Goal: Task Accomplishment & Management: Manage account settings

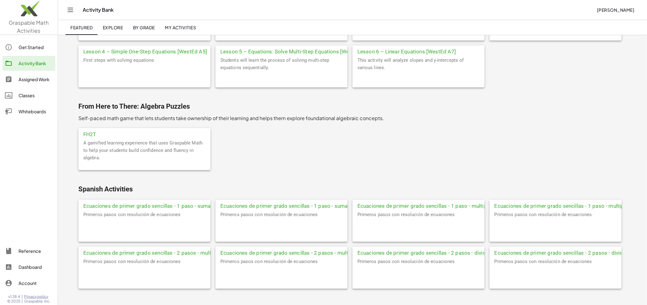
scroll to position [1725, 0]
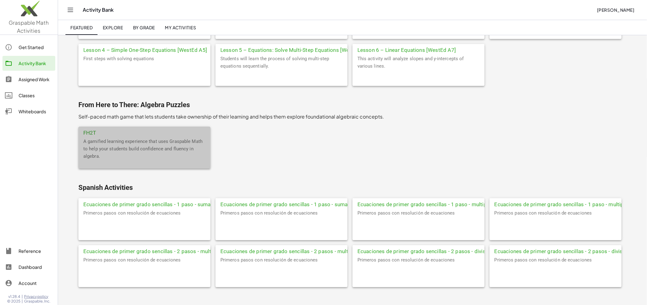
click at [130, 149] on div "A gamified learning experience that uses Graspable Math to help your students b…" at bounding box center [144, 153] width 132 height 31
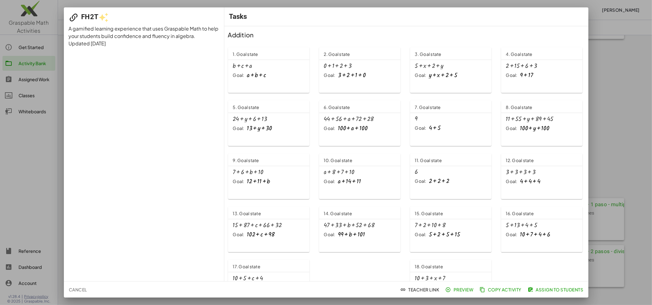
click at [457, 290] on span "Preview" at bounding box center [459, 290] width 27 height 6
drag, startPoint x: 31, startPoint y: 165, endPoint x: 30, endPoint y: 155, distance: 10.2
click at [31, 165] on div at bounding box center [326, 152] width 652 height 305
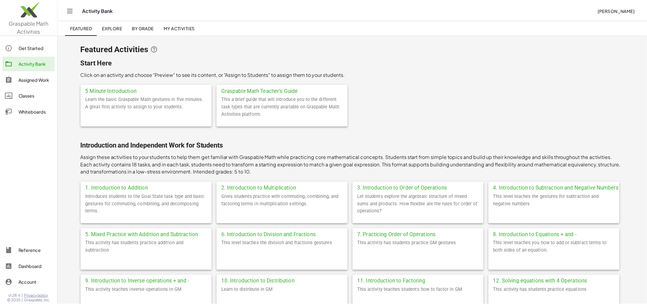
scroll to position [1725, 0]
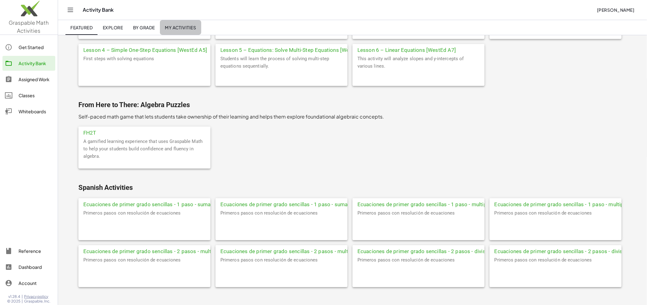
click at [180, 29] on span "My Activities" at bounding box center [180, 28] width 31 height 6
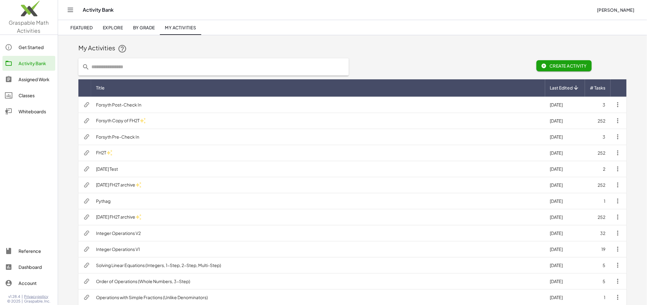
click at [154, 155] on td "FH2T" at bounding box center [318, 153] width 454 height 16
click at [211, 120] on td "Forsyth Copy of FH2T" at bounding box center [318, 121] width 454 height 16
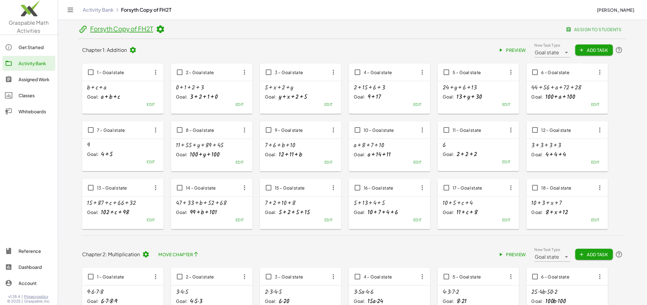
click at [511, 48] on span "Preview" at bounding box center [512, 50] width 27 height 6
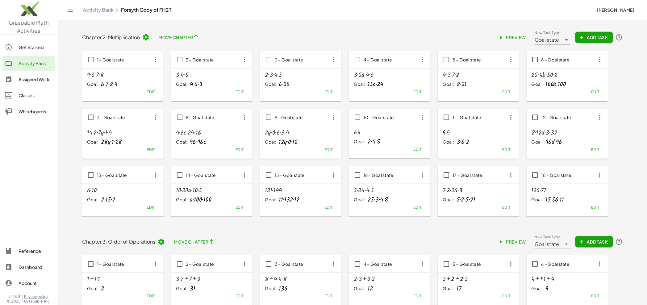
scroll to position [211, 0]
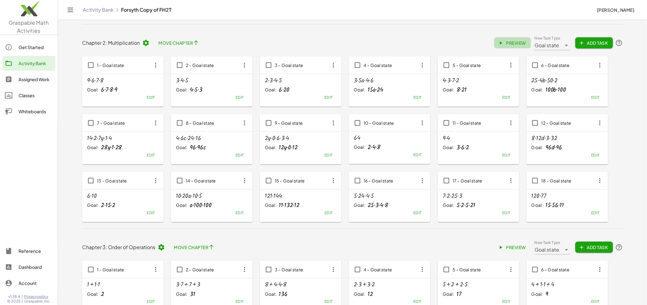
click at [510, 42] on span "Preview" at bounding box center [512, 43] width 27 height 6
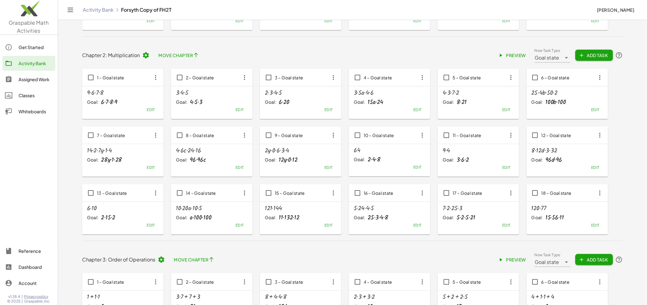
scroll to position [0, 0]
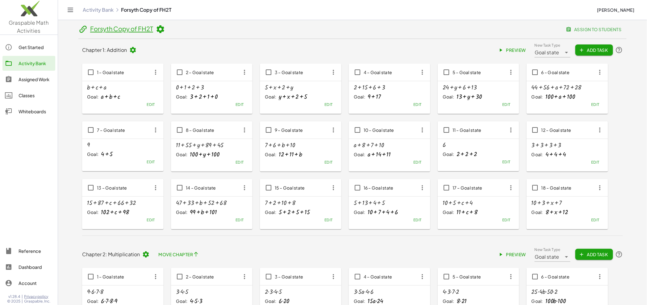
click at [133, 50] on icon at bounding box center [132, 49] width 7 height 7
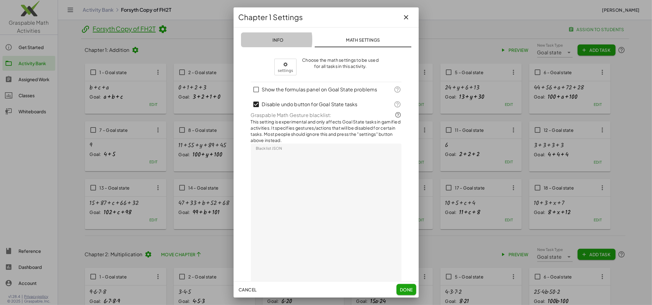
click at [277, 41] on span "Info" at bounding box center [277, 40] width 11 height 6
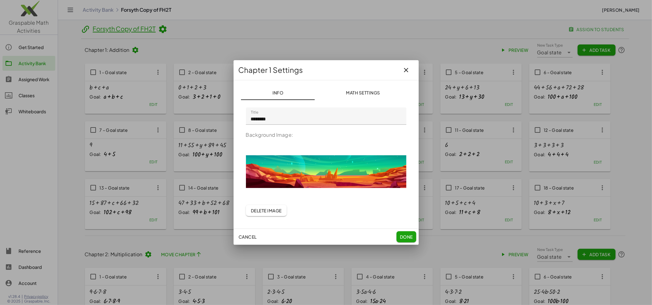
click at [313, 173] on img at bounding box center [326, 172] width 160 height 62
click at [310, 173] on img at bounding box center [326, 172] width 160 height 62
click at [278, 212] on span "Delete Image" at bounding box center [266, 211] width 31 height 6
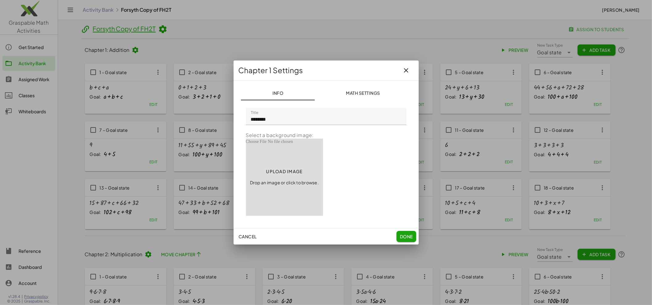
type input "**********"
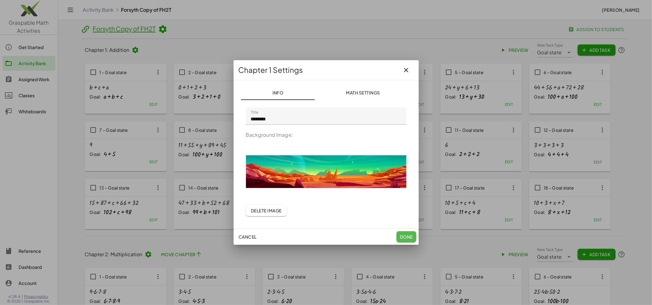
click at [410, 236] on span "Done" at bounding box center [405, 237] width 13 height 6
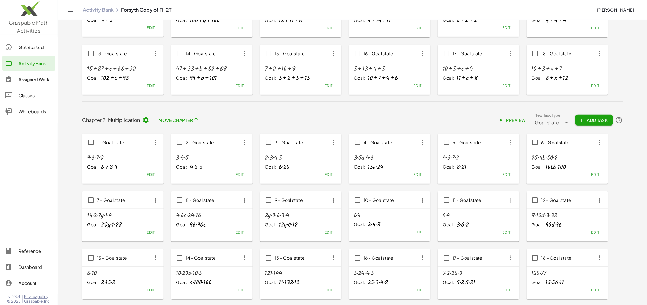
scroll to position [134, 0]
click at [145, 120] on icon at bounding box center [145, 119] width 7 height 7
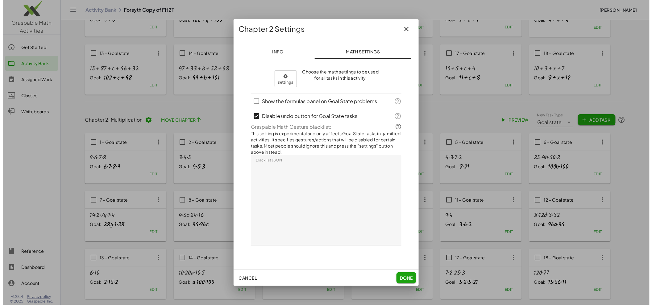
scroll to position [0, 0]
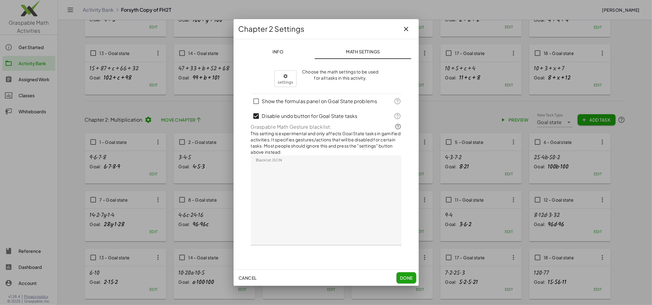
click at [280, 54] on span "Info" at bounding box center [277, 52] width 11 height 6
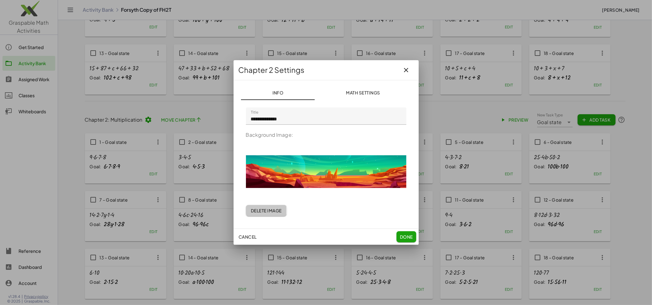
click at [266, 211] on span "Delete Image" at bounding box center [266, 211] width 31 height 6
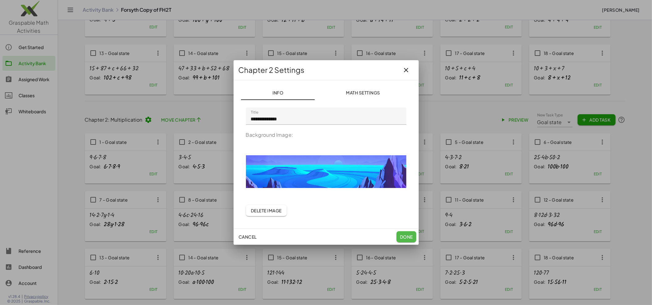
click at [408, 239] on span "Done" at bounding box center [405, 237] width 13 height 6
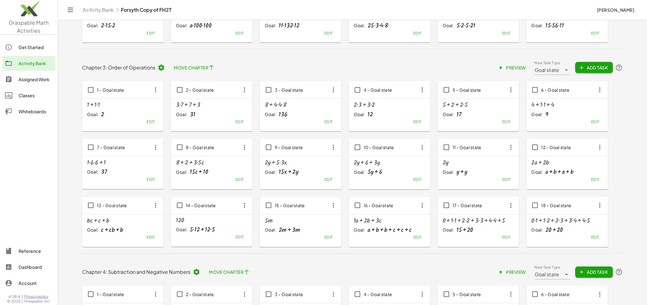
scroll to position [392, 0]
click at [162, 69] on icon at bounding box center [161, 66] width 7 height 7
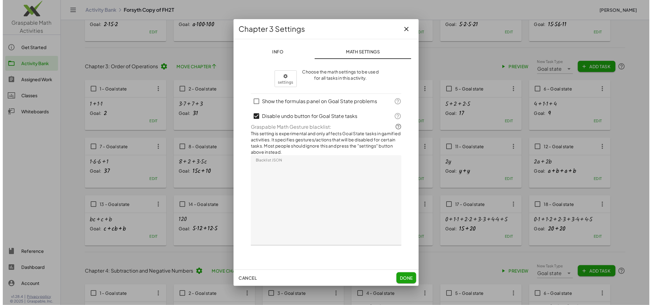
scroll to position [0, 0]
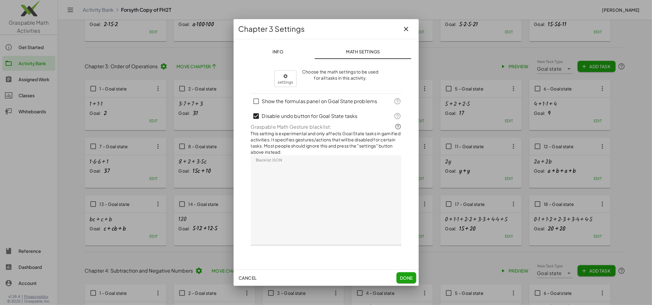
click at [279, 54] on span "Info" at bounding box center [277, 52] width 11 height 6
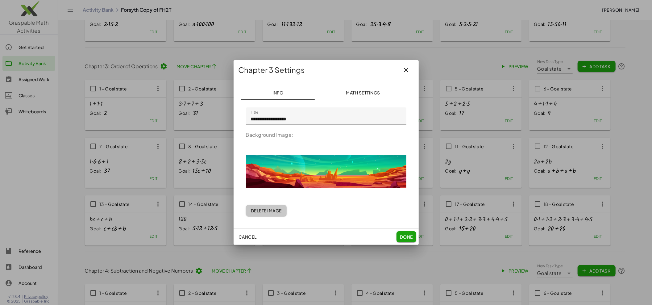
click at [271, 214] on button "Delete Image" at bounding box center [266, 210] width 41 height 11
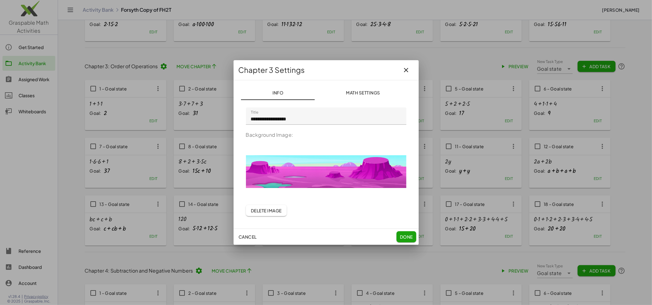
click at [403, 238] on span "Done" at bounding box center [405, 237] width 13 height 6
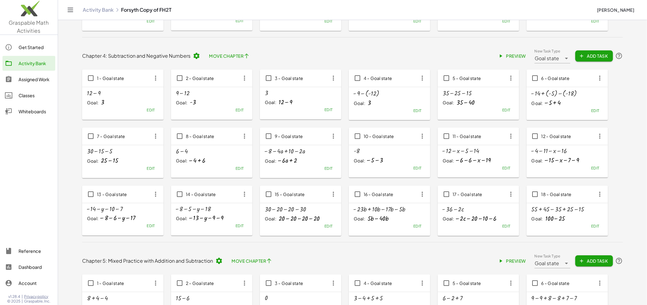
scroll to position [608, 0]
click at [194, 57] on icon at bounding box center [196, 54] width 7 height 7
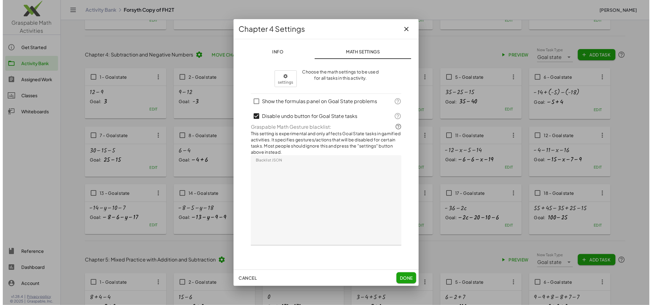
scroll to position [0, 0]
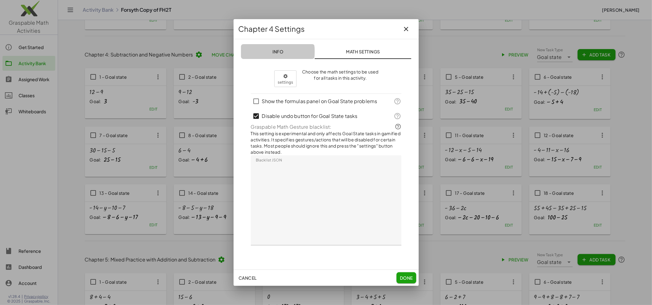
click at [277, 54] on span "Info" at bounding box center [277, 52] width 11 height 6
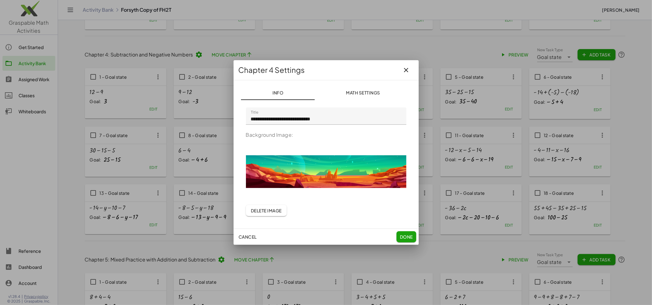
click at [272, 211] on span "Delete Image" at bounding box center [266, 211] width 31 height 6
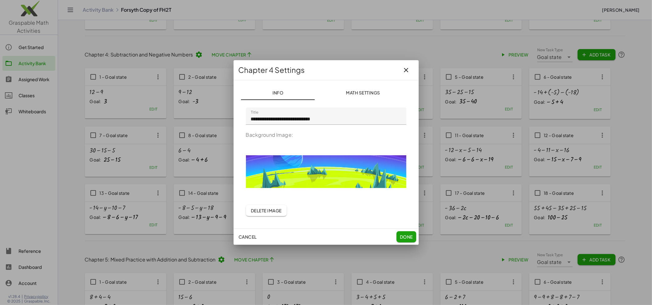
click at [409, 235] on span "Done" at bounding box center [405, 237] width 13 height 6
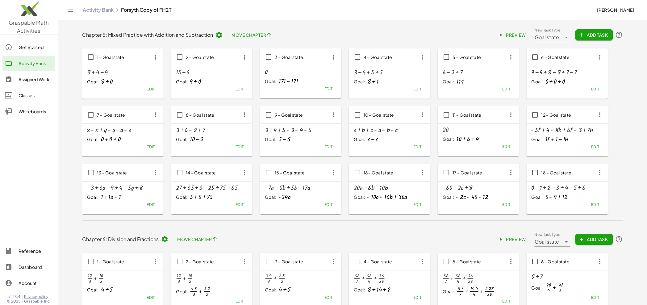
scroll to position [832, 0]
click at [220, 35] on icon at bounding box center [218, 35] width 7 height 7
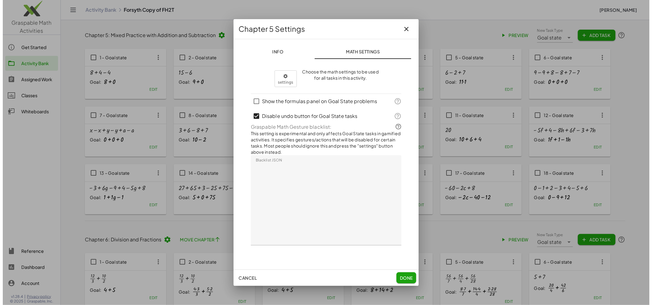
scroll to position [0, 0]
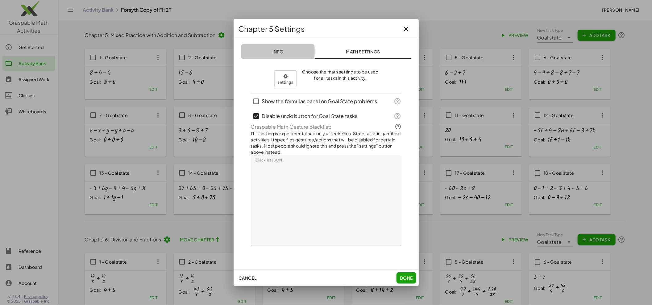
click at [282, 51] on span "Info" at bounding box center [277, 52] width 11 height 6
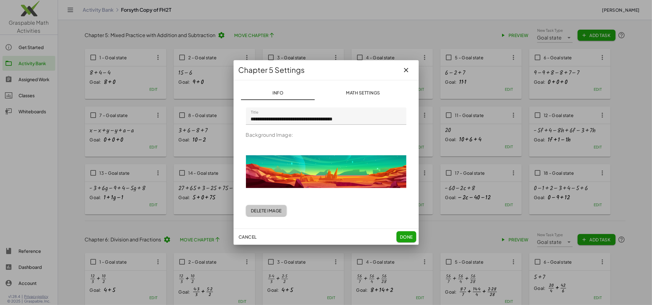
click at [272, 213] on span "Delete Image" at bounding box center [266, 211] width 31 height 6
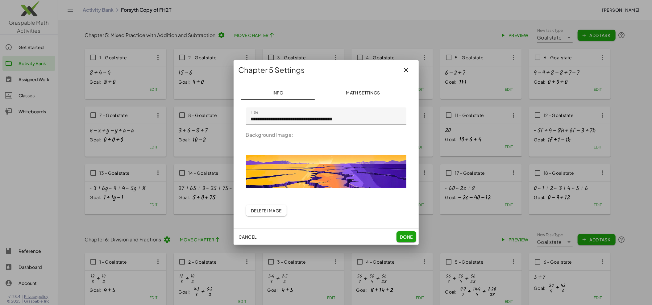
click at [407, 239] on span "Done" at bounding box center [405, 237] width 13 height 6
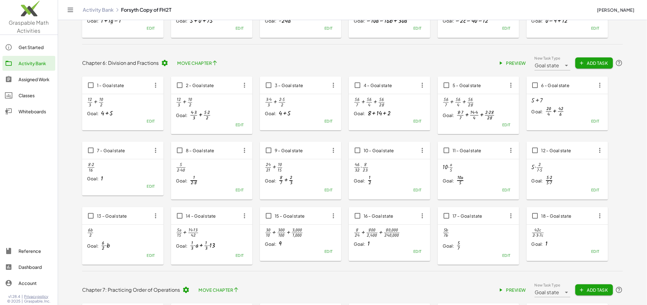
scroll to position [1010, 0]
click at [162, 61] on icon at bounding box center [164, 61] width 7 height 7
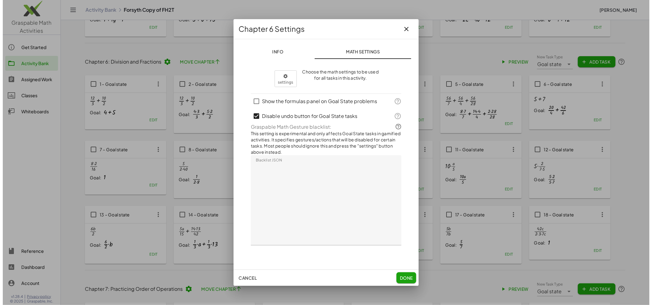
scroll to position [0, 0]
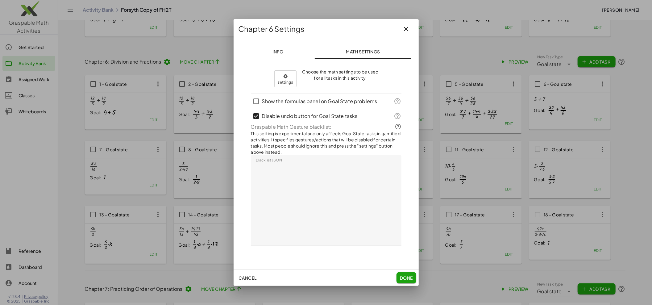
click at [283, 52] on button "Info" at bounding box center [278, 51] width 74 height 15
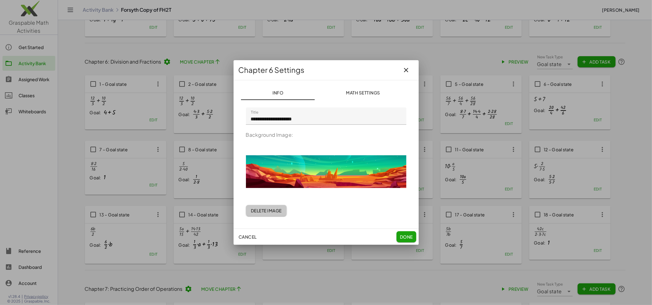
click at [269, 213] on span "Delete Image" at bounding box center [266, 211] width 31 height 6
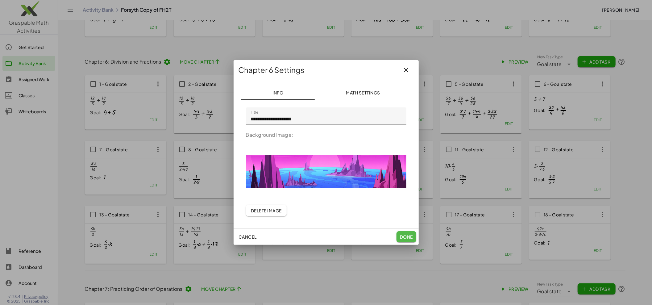
click at [409, 234] on span "Done" at bounding box center [405, 237] width 13 height 6
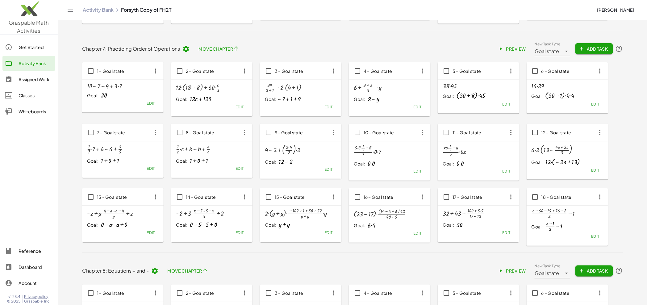
scroll to position [1242, 0]
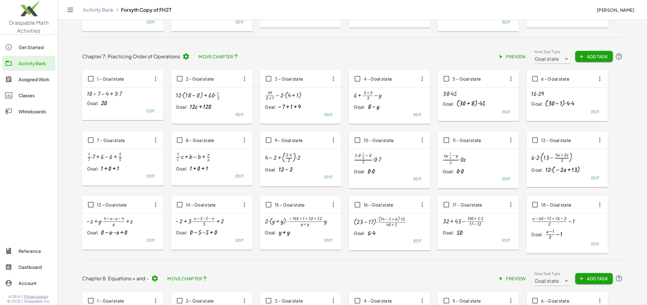
click at [187, 58] on icon at bounding box center [185, 56] width 7 height 7
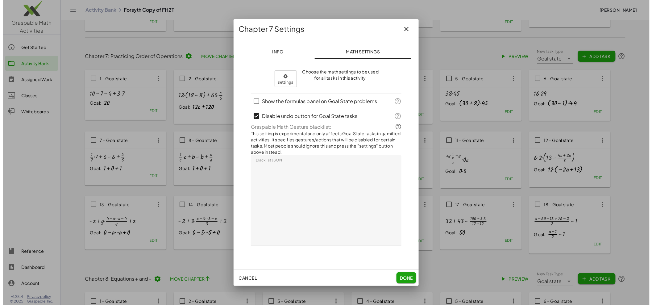
scroll to position [0, 0]
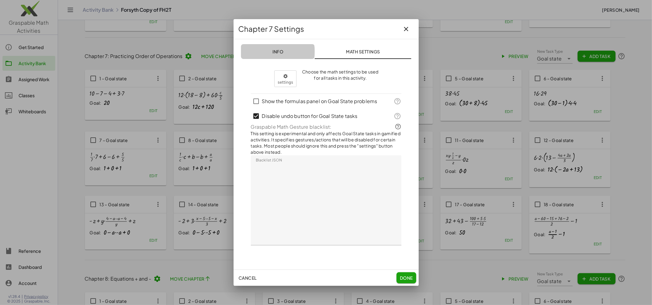
click at [277, 52] on span "Info" at bounding box center [277, 52] width 11 height 6
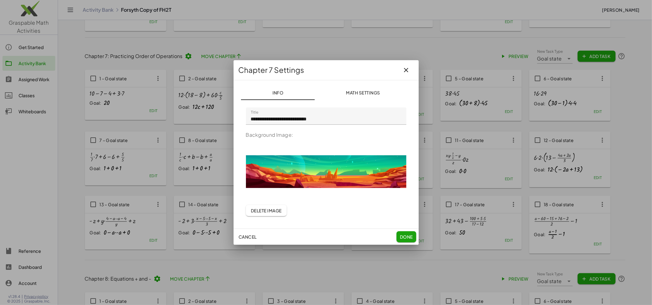
click at [268, 209] on span "Delete Image" at bounding box center [266, 211] width 31 height 6
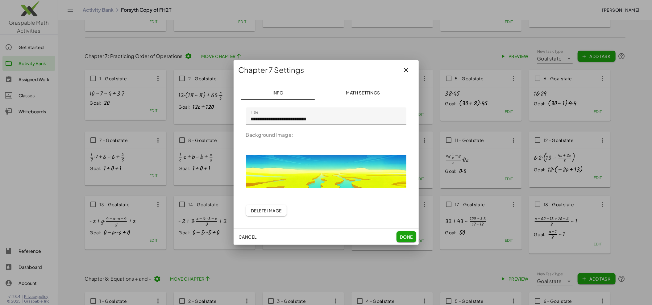
click at [408, 237] on span "Done" at bounding box center [405, 237] width 13 height 6
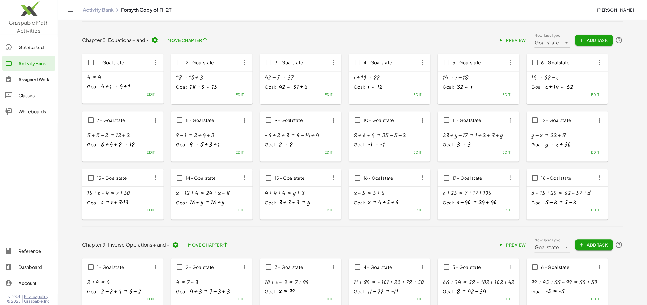
scroll to position [1474, 0]
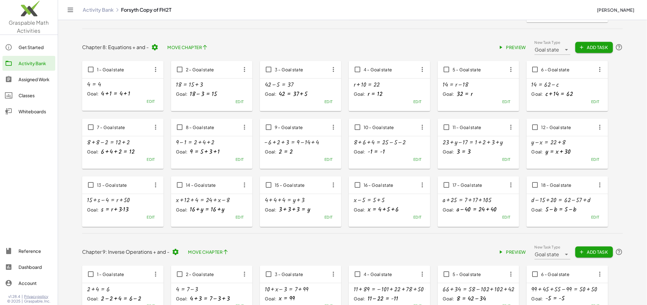
click at [157, 51] on icon at bounding box center [154, 46] width 7 height 7
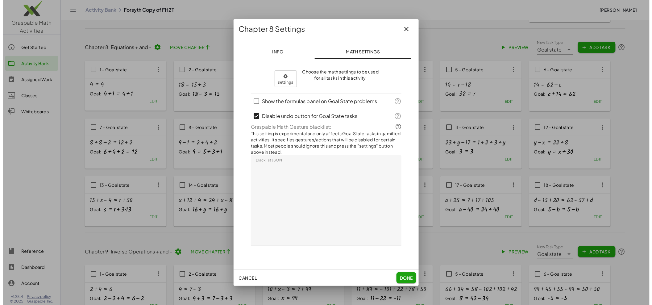
scroll to position [0, 0]
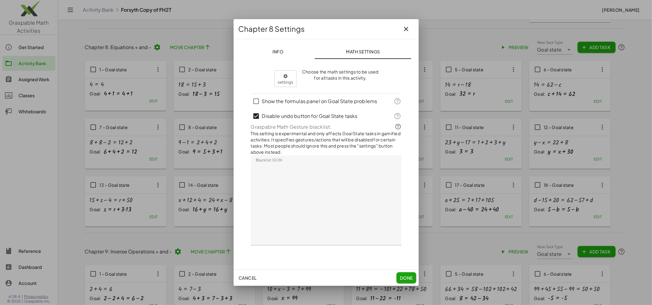
click at [276, 54] on span "Info" at bounding box center [277, 52] width 11 height 6
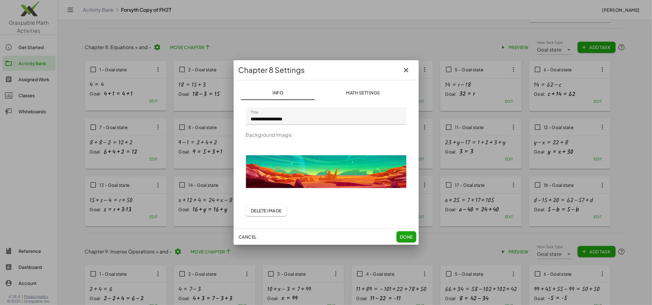
click at [266, 212] on span "Delete Image" at bounding box center [266, 211] width 31 height 6
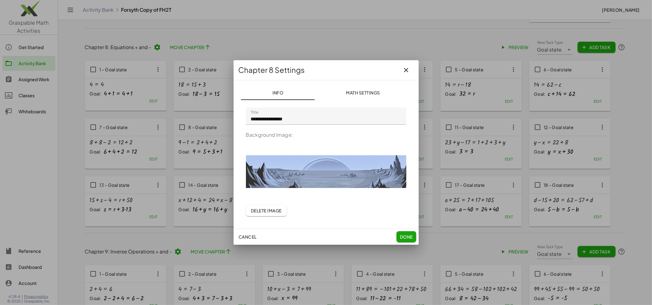
click at [405, 237] on span "Done" at bounding box center [405, 237] width 13 height 6
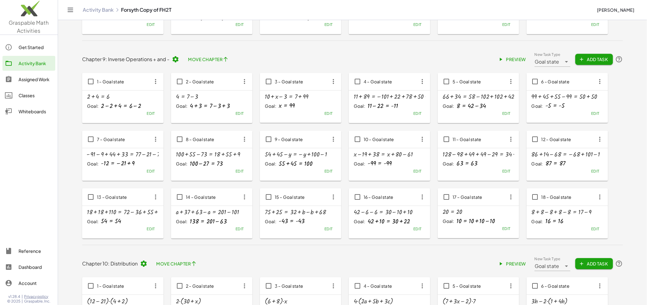
scroll to position [1666, 0]
click at [175, 62] on icon at bounding box center [175, 58] width 7 height 7
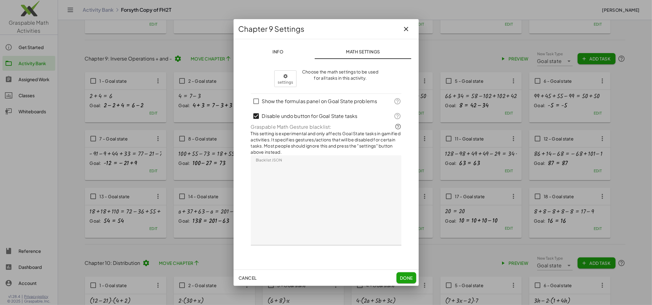
click at [273, 54] on span "Info" at bounding box center [277, 52] width 11 height 6
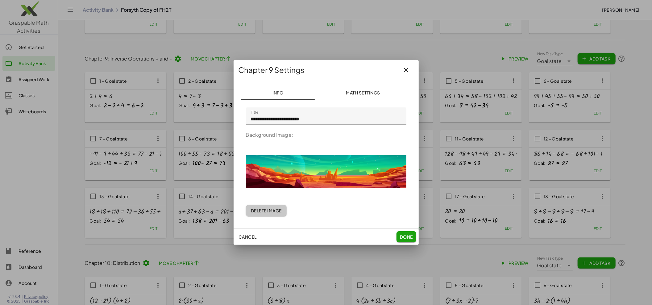
click at [271, 209] on span "Delete Image" at bounding box center [266, 211] width 31 height 6
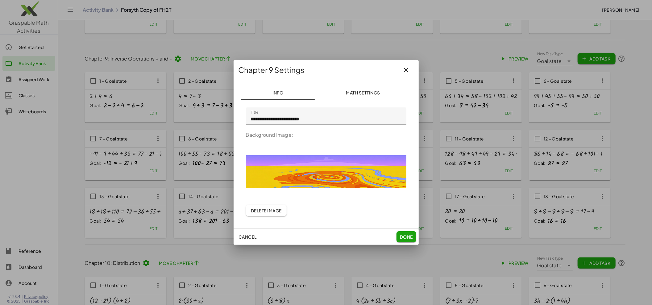
click at [407, 235] on span "Done" at bounding box center [405, 237] width 13 height 6
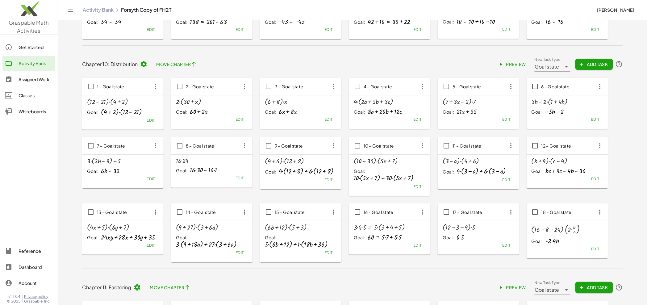
scroll to position [1887, 0]
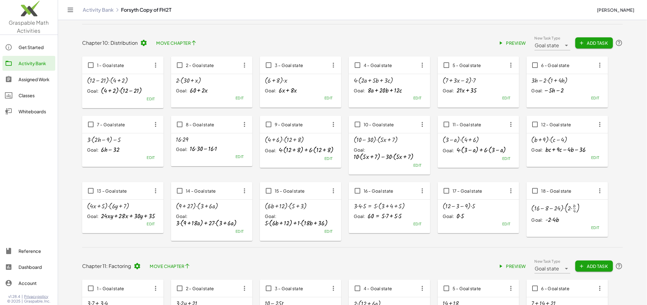
click at [143, 44] on icon at bounding box center [143, 42] width 7 height 7
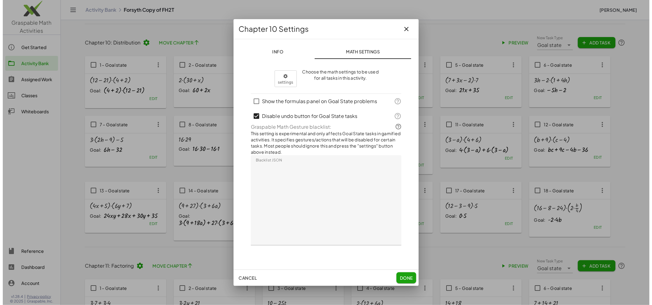
scroll to position [0, 0]
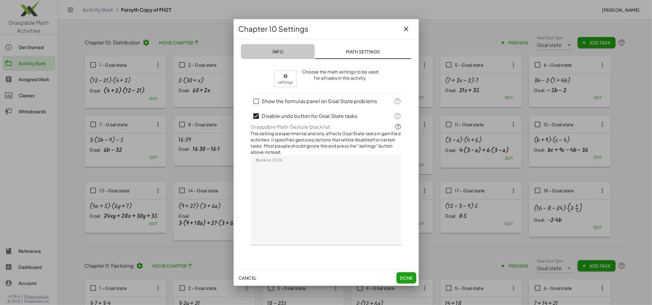
click at [282, 52] on span "Info" at bounding box center [277, 52] width 11 height 6
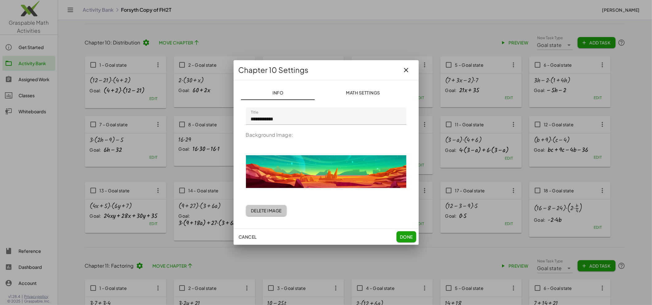
click at [263, 212] on span "Delete Image" at bounding box center [266, 211] width 31 height 6
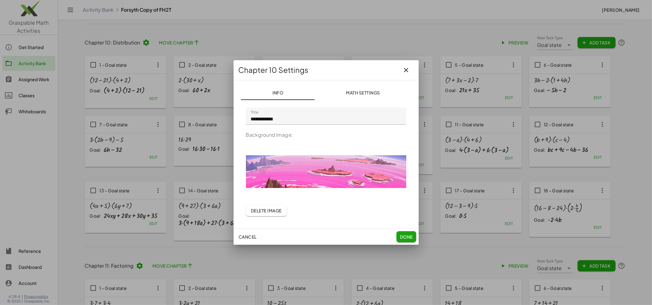
click at [408, 234] on span "Done" at bounding box center [405, 237] width 13 height 6
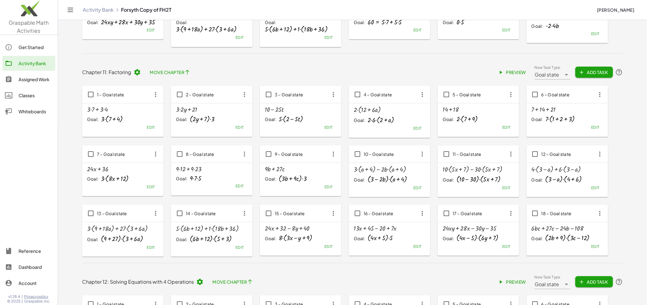
scroll to position [2103, 0]
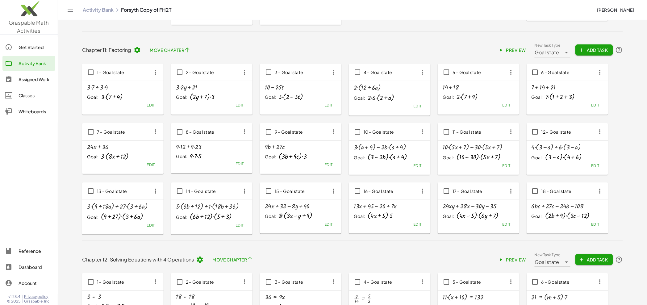
click at [137, 53] on icon at bounding box center [137, 49] width 7 height 7
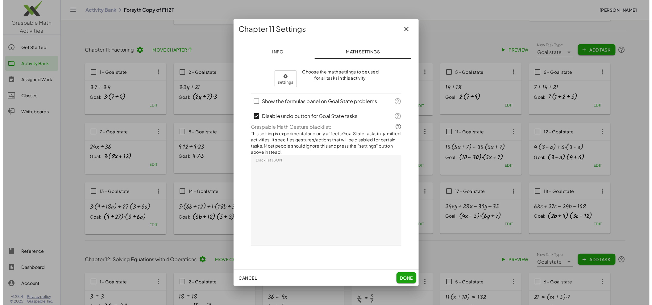
scroll to position [0, 0]
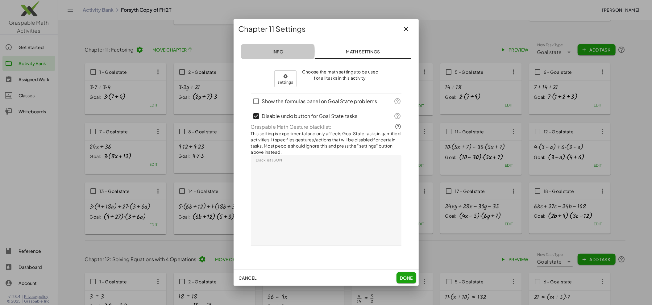
click at [273, 55] on button "Info" at bounding box center [278, 51] width 74 height 15
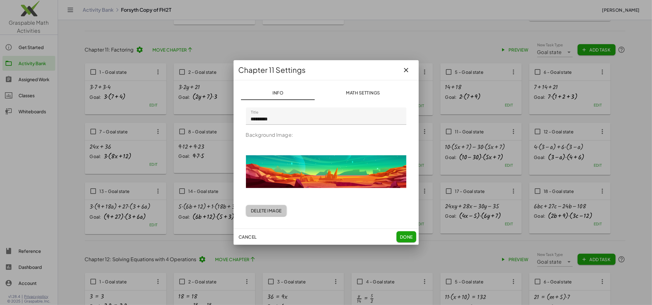
click at [264, 212] on span "Delete Image" at bounding box center [266, 211] width 31 height 6
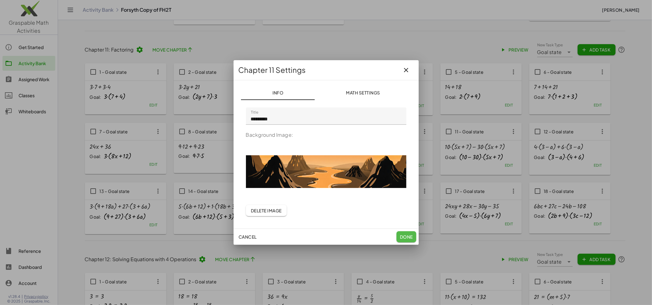
click at [406, 237] on span "Done" at bounding box center [405, 237] width 13 height 6
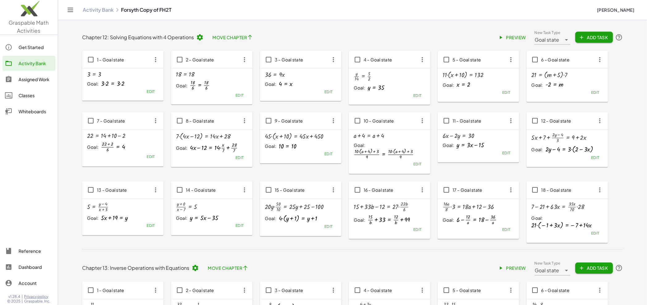
scroll to position [2323, 0]
click at [196, 42] on icon at bounding box center [199, 38] width 7 height 7
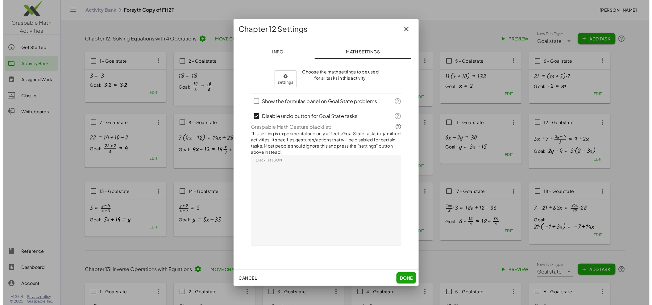
scroll to position [0, 0]
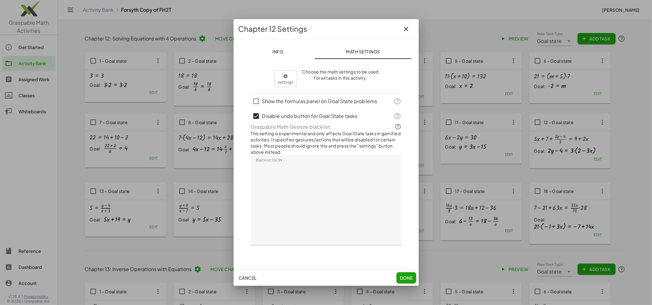
click at [274, 50] on span "Info" at bounding box center [277, 52] width 11 height 6
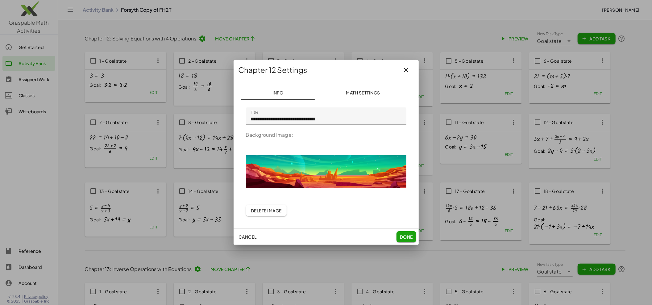
click at [274, 211] on span "Delete Image" at bounding box center [266, 211] width 31 height 6
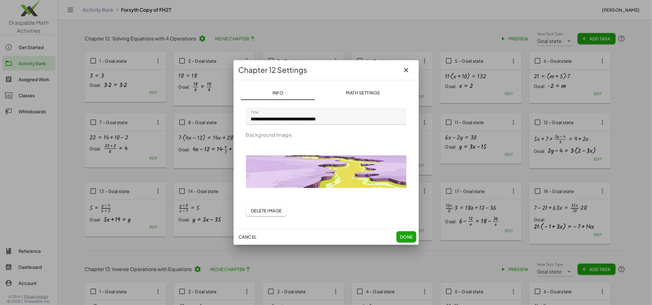
click at [403, 235] on span "Done" at bounding box center [405, 237] width 13 height 6
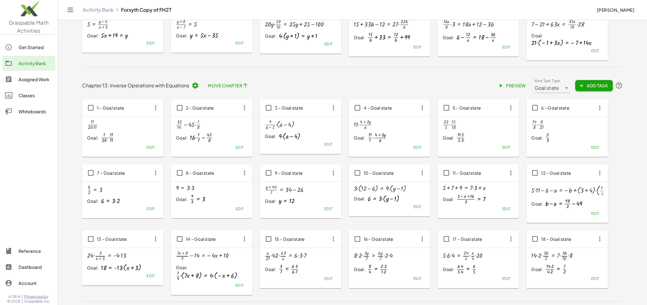
scroll to position [2533, 0]
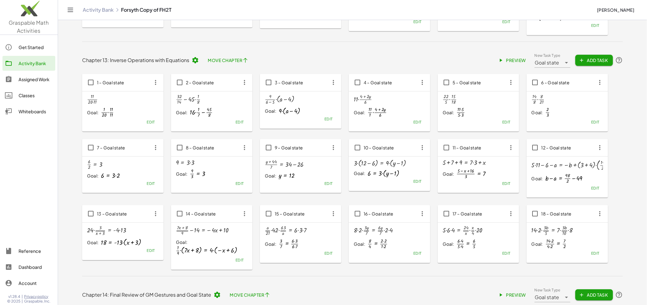
click at [197, 63] on icon at bounding box center [195, 59] width 7 height 7
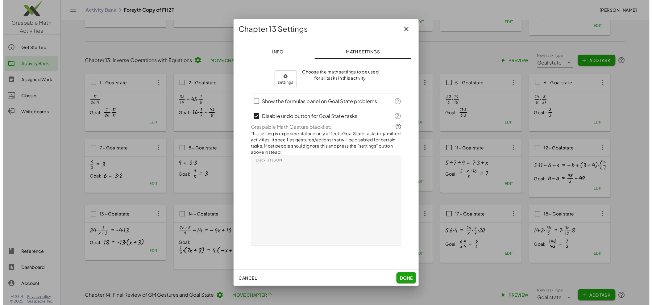
scroll to position [0, 0]
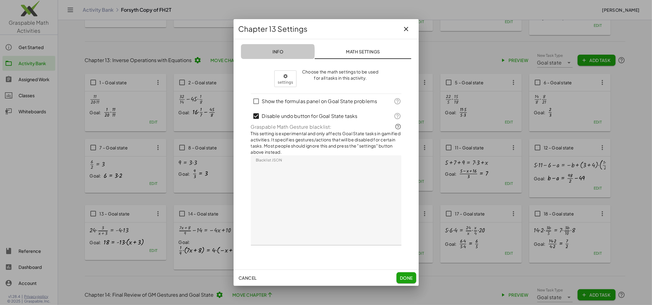
click at [279, 53] on span "Info" at bounding box center [277, 52] width 11 height 6
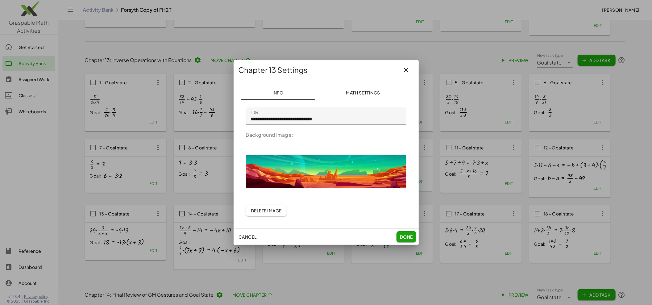
click at [267, 209] on span "Delete Image" at bounding box center [266, 211] width 31 height 6
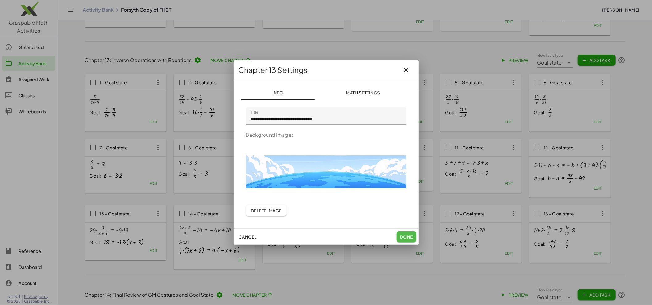
click at [407, 236] on span "Done" at bounding box center [405, 237] width 13 height 6
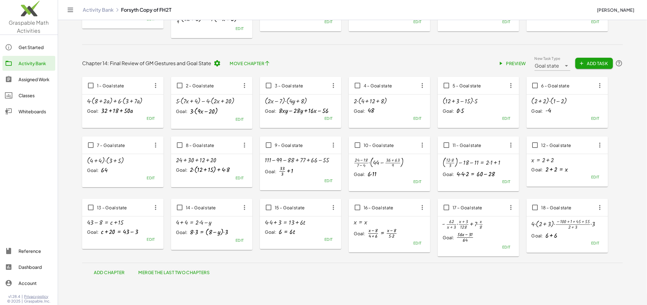
scroll to position [2766, 0]
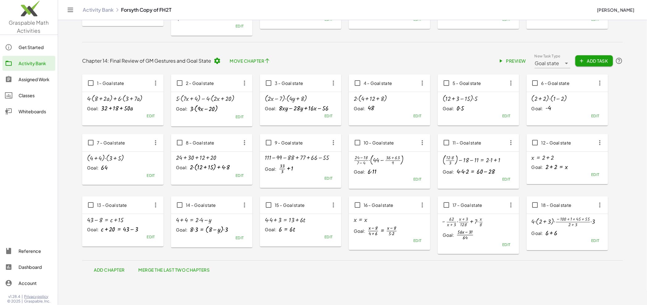
click at [215, 64] on icon at bounding box center [216, 60] width 7 height 7
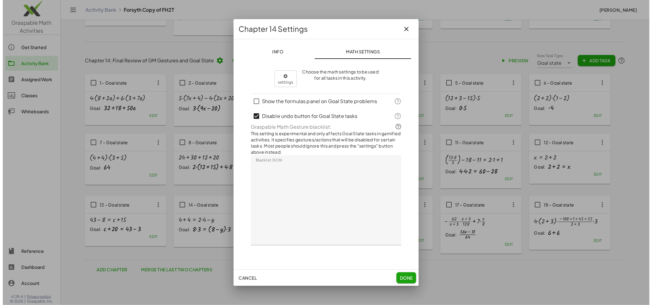
scroll to position [0, 0]
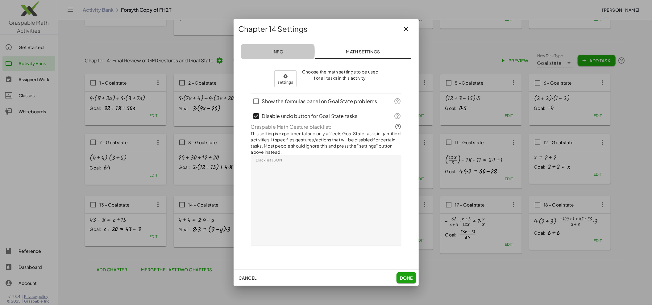
click at [278, 51] on span "Info" at bounding box center [277, 52] width 11 height 6
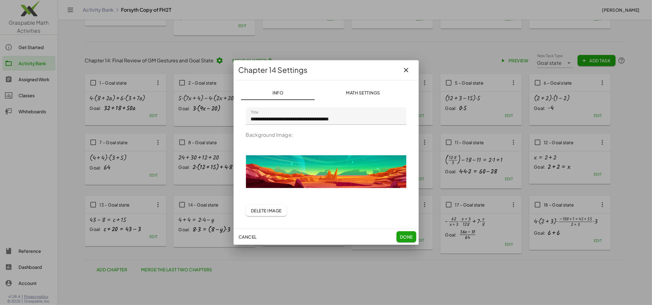
click at [264, 211] on span "Delete Image" at bounding box center [266, 211] width 31 height 6
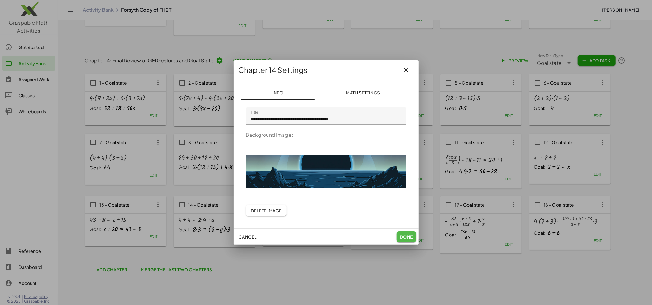
click at [403, 236] on span "Done" at bounding box center [405, 237] width 13 height 6
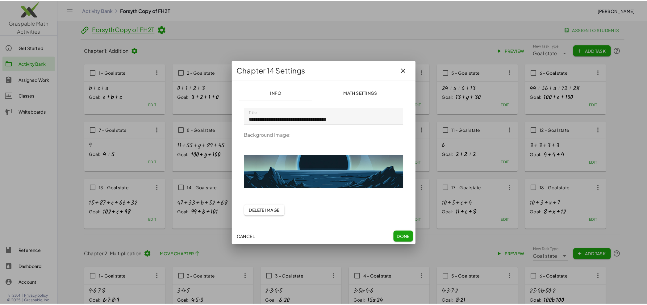
scroll to position [2766, 0]
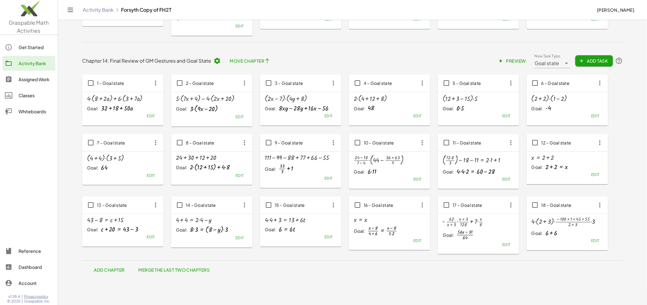
click at [34, 61] on div "Activity Bank" at bounding box center [36, 63] width 34 height 7
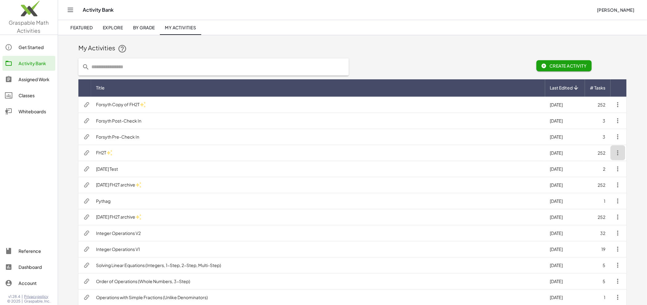
click at [619, 152] on icon "button" at bounding box center [617, 152] width 7 height 7
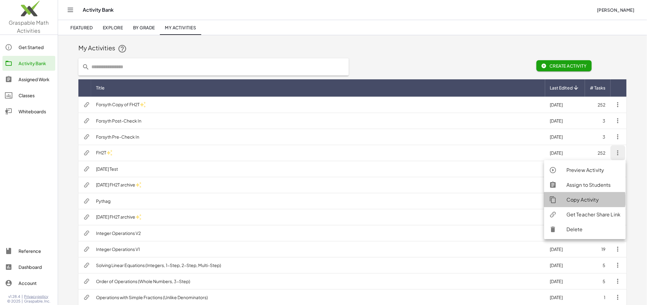
click at [590, 199] on div "Copy Activity" at bounding box center [593, 199] width 54 height 7
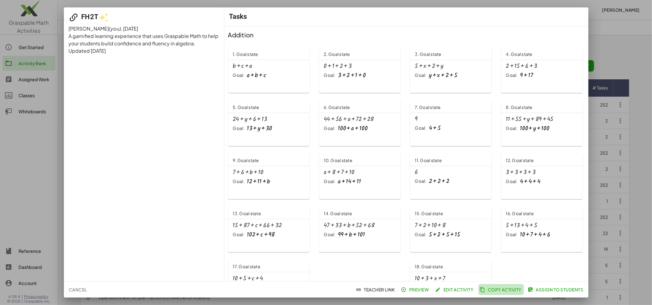
click at [504, 289] on span "Copy Activity" at bounding box center [501, 290] width 41 height 6
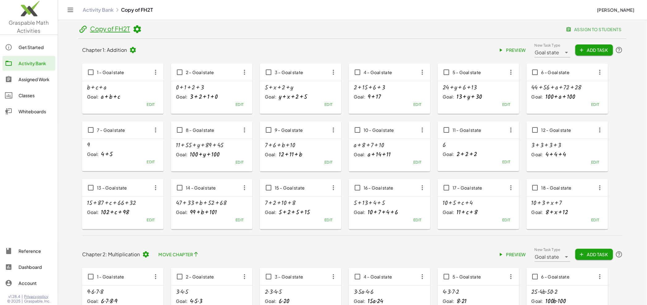
click at [126, 28] on link "Copy of FH2T" at bounding box center [110, 29] width 40 height 8
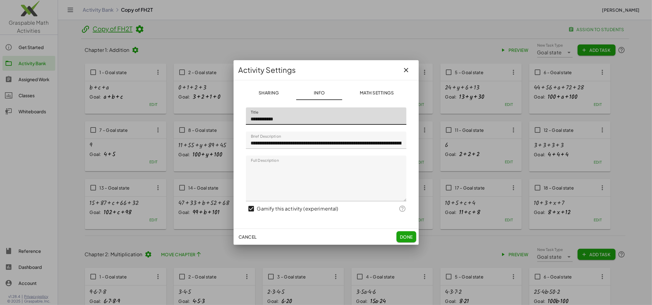
drag, startPoint x: 270, startPoint y: 119, endPoint x: 242, endPoint y: 119, distance: 28.4
click at [242, 119] on div "**********" at bounding box center [326, 161] width 170 height 118
click at [334, 117] on input "**********" at bounding box center [326, 115] width 160 height 17
type input "**********"
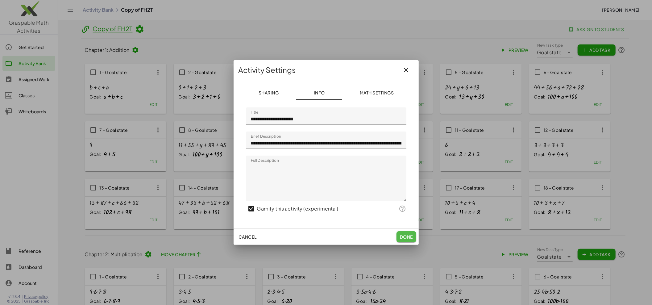
click at [407, 240] on button "Done" at bounding box center [406, 236] width 20 height 11
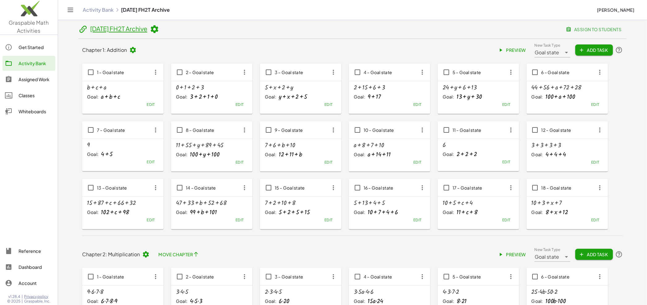
click at [29, 62] on div "Activity Bank" at bounding box center [36, 63] width 34 height 7
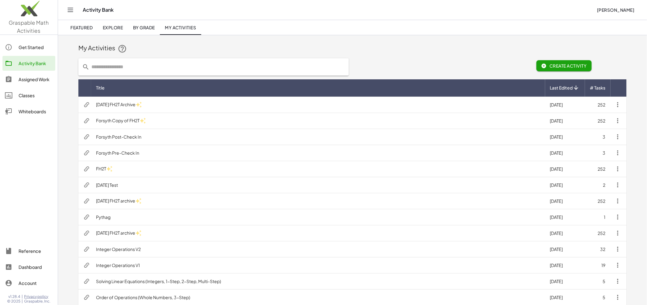
click at [139, 102] on td "2025-08-17 FH2T Archive" at bounding box center [318, 105] width 454 height 16
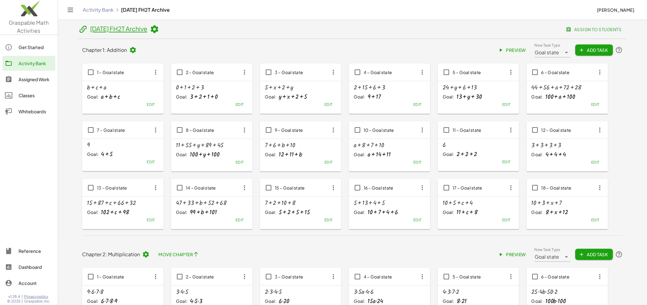
click at [147, 29] on link "2025-08-17 FH2T Archive" at bounding box center [118, 29] width 57 height 8
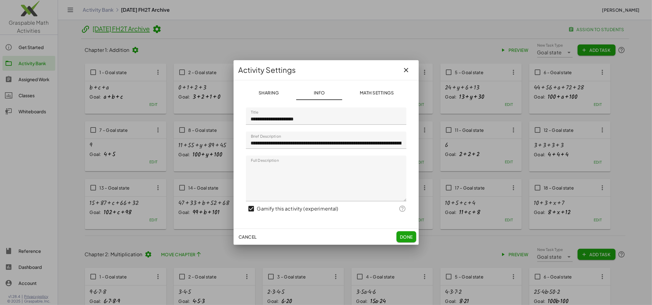
click at [297, 119] on input "**********" at bounding box center [326, 115] width 160 height 17
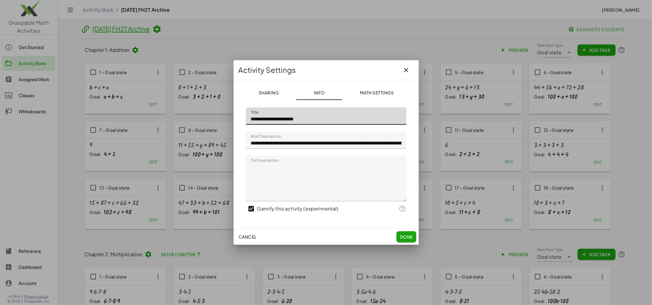
type input "**********"
drag, startPoint x: 409, startPoint y: 236, endPoint x: 411, endPoint y: 227, distance: 9.0
click at [408, 237] on span "Done" at bounding box center [405, 237] width 13 height 6
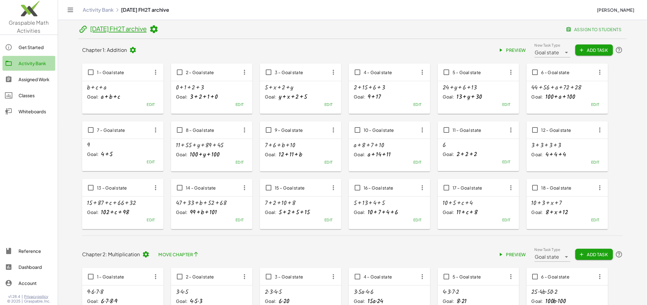
click at [28, 62] on div "Activity Bank" at bounding box center [36, 63] width 34 height 7
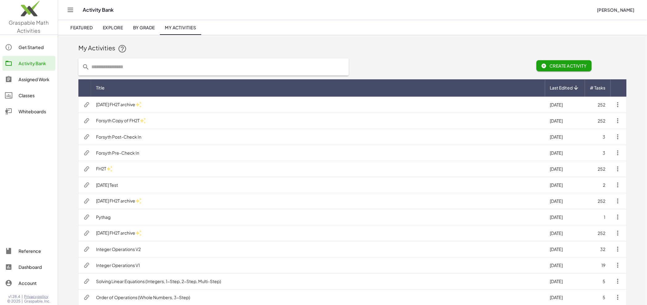
click at [160, 168] on td "FH2T" at bounding box center [318, 169] width 454 height 16
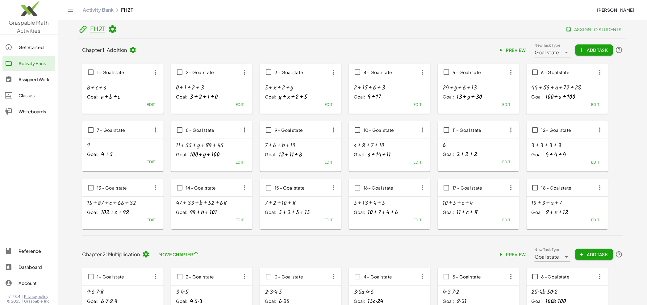
click at [134, 51] on icon at bounding box center [132, 49] width 7 height 7
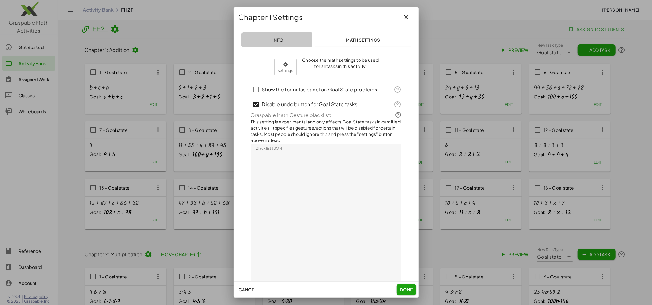
click at [276, 42] on span "Info" at bounding box center [277, 40] width 11 height 6
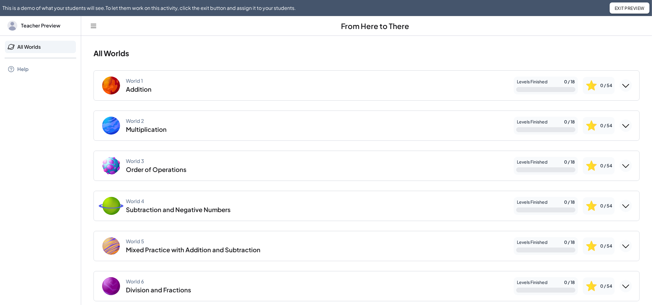
click at [166, 127] on div "World 2 Multiplication" at bounding box center [304, 126] width 407 height 20
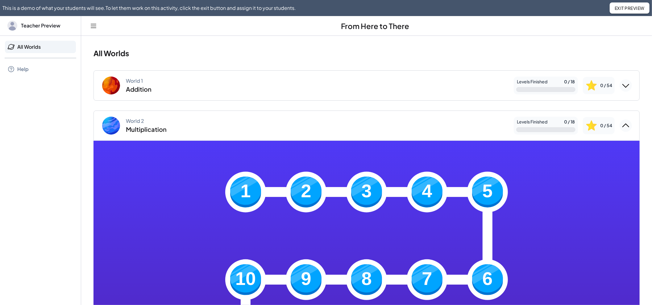
click at [239, 195] on img at bounding box center [245, 191] width 31 height 31
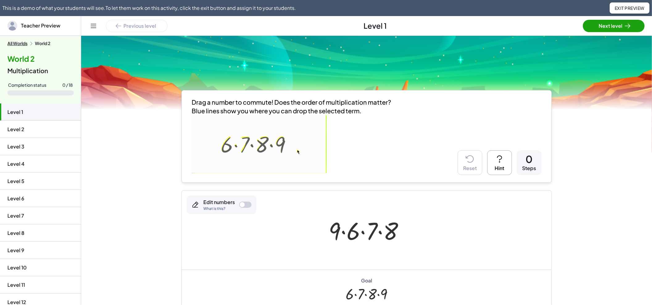
click at [620, 9] on span "Exit Preview" at bounding box center [629, 8] width 30 height 6
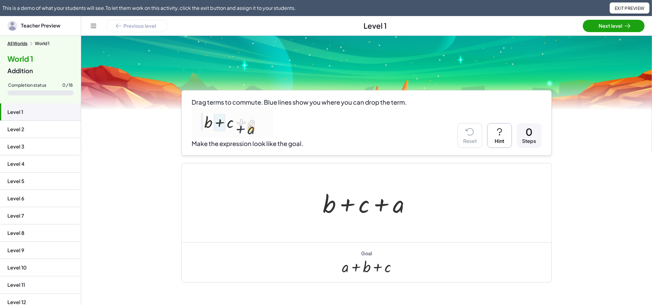
click at [622, 6] on span "Exit Preview" at bounding box center [629, 8] width 30 height 6
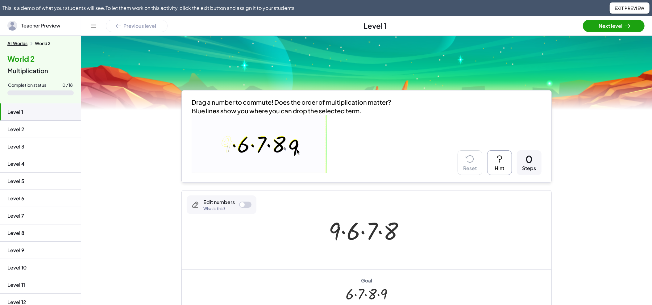
click at [624, 9] on span "Exit Preview" at bounding box center [629, 8] width 30 height 6
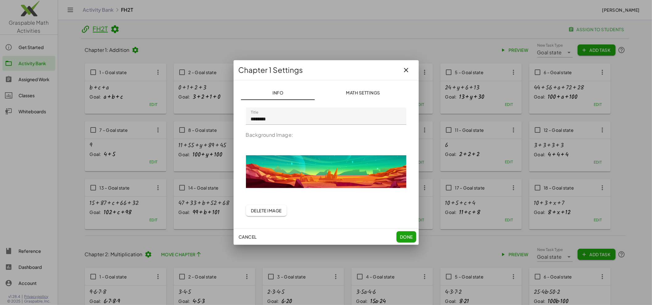
click at [264, 211] on span "Delete Image" at bounding box center [266, 211] width 31 height 6
click at [409, 236] on span "Done" at bounding box center [405, 237] width 13 height 6
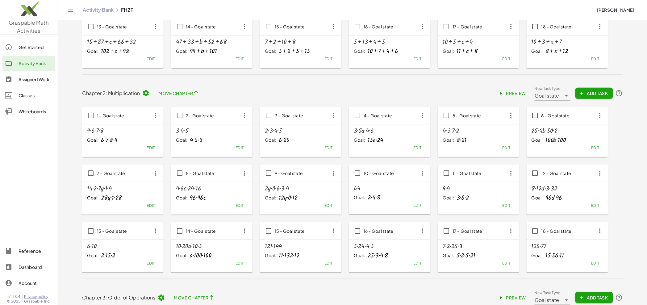
scroll to position [161, 0]
click at [146, 90] on icon at bounding box center [145, 92] width 7 height 7
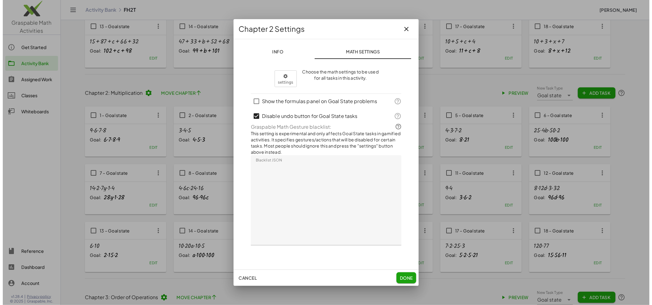
scroll to position [0, 0]
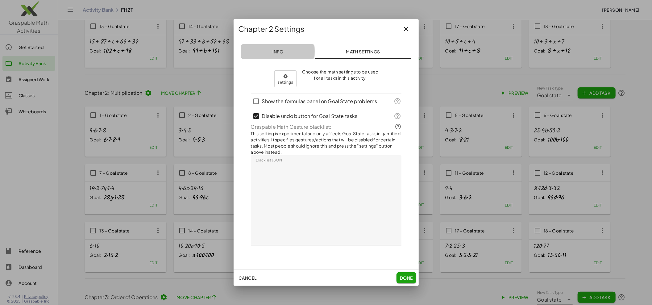
click at [279, 50] on span "Info" at bounding box center [277, 52] width 11 height 6
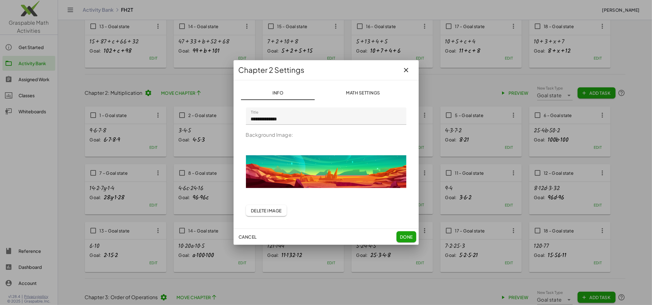
click at [266, 212] on span "Delete Image" at bounding box center [266, 211] width 31 height 6
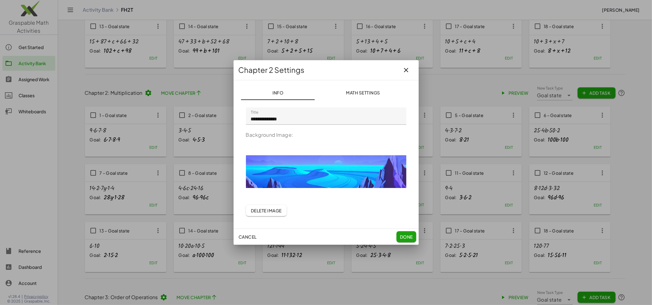
click at [403, 237] on span "Done" at bounding box center [405, 237] width 13 height 6
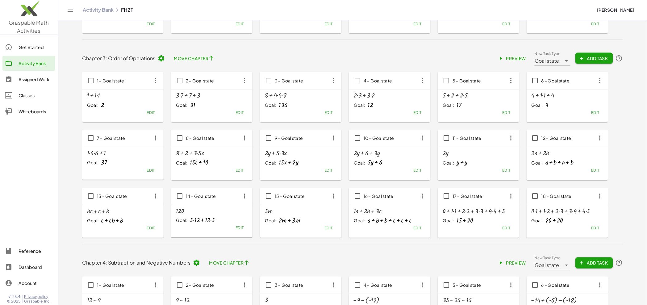
scroll to position [408, 0]
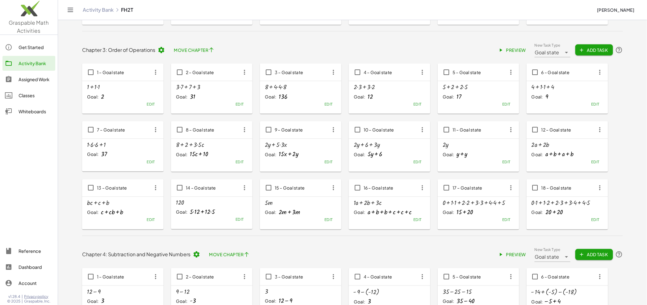
click at [162, 52] on icon at bounding box center [161, 49] width 7 height 7
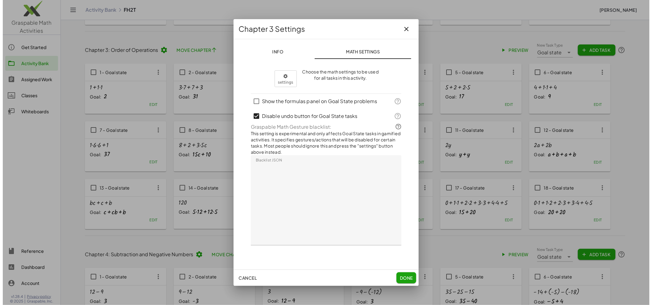
scroll to position [0, 0]
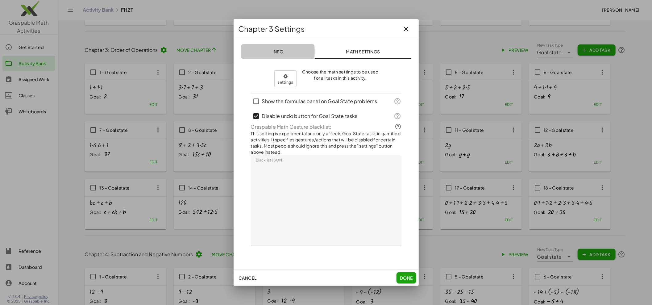
click at [283, 54] on button "Info" at bounding box center [278, 51] width 74 height 15
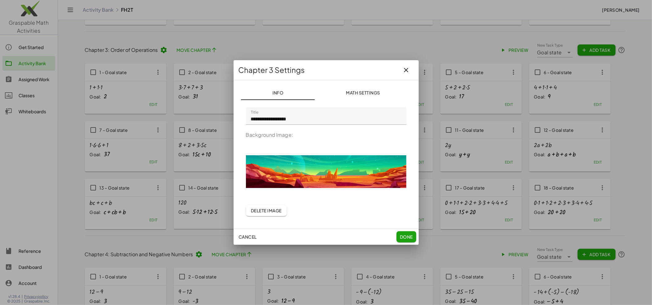
click at [261, 211] on span "Delete Image" at bounding box center [266, 211] width 31 height 6
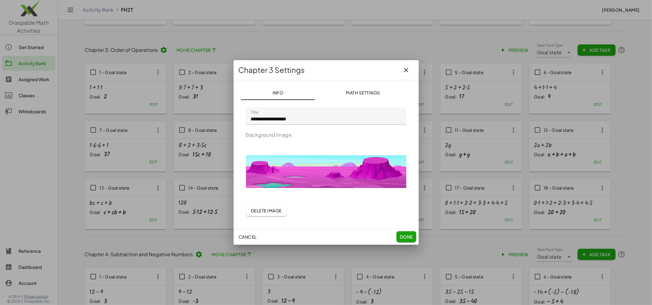
click at [403, 239] on span "Done" at bounding box center [405, 237] width 13 height 6
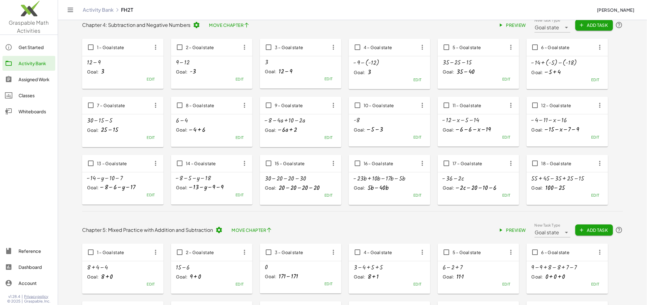
scroll to position [634, 0]
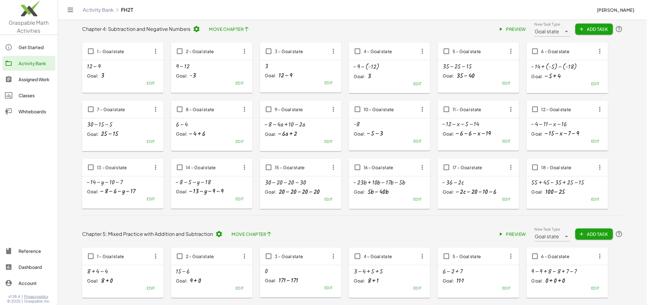
click at [197, 27] on icon at bounding box center [196, 28] width 7 height 7
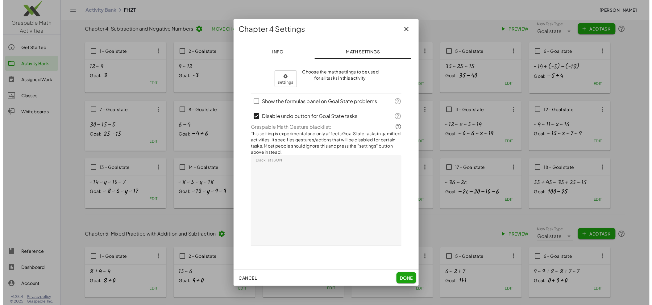
scroll to position [0, 0]
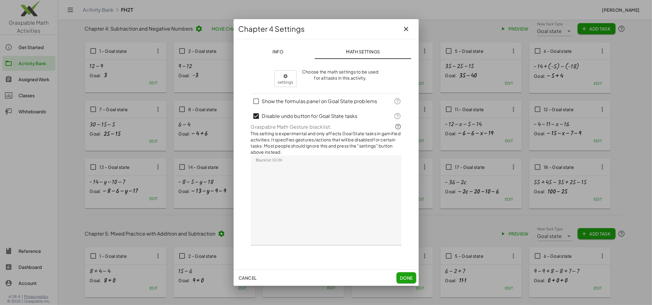
click at [283, 53] on button "Info" at bounding box center [278, 51] width 74 height 15
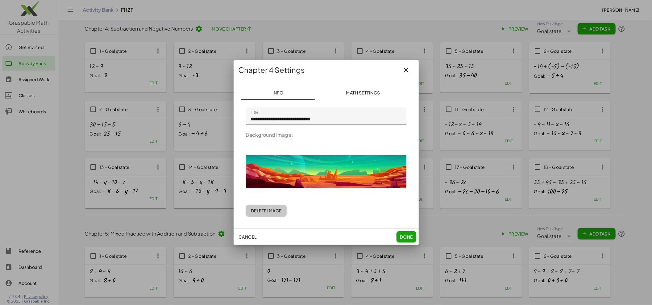
click at [270, 211] on span "Delete Image" at bounding box center [266, 211] width 31 height 6
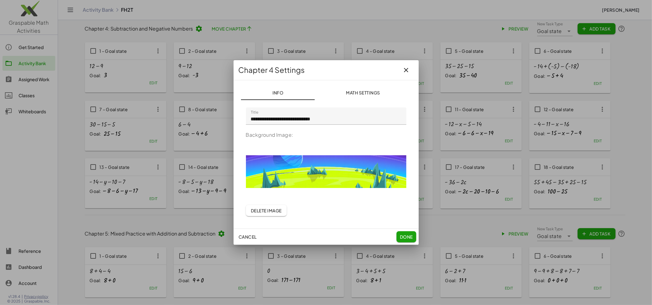
click at [406, 237] on span "Done" at bounding box center [405, 237] width 13 height 6
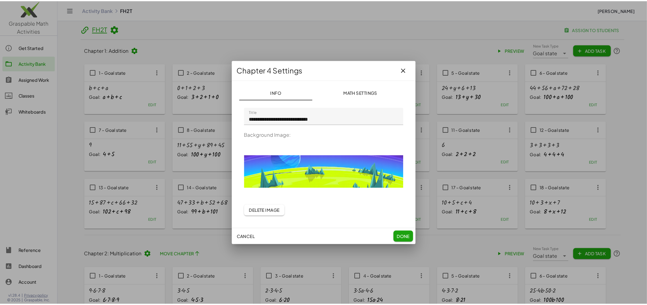
scroll to position [634, 0]
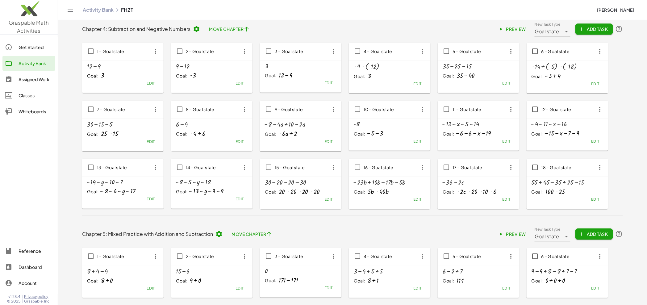
click at [218, 234] on icon at bounding box center [218, 233] width 7 height 7
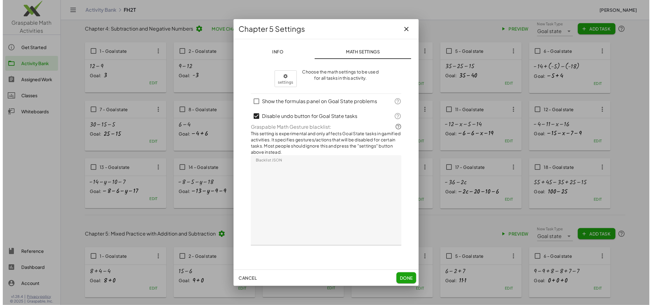
scroll to position [0, 0]
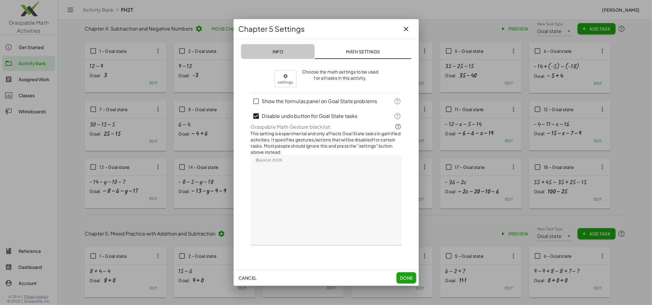
click at [280, 54] on span "Info" at bounding box center [277, 52] width 11 height 6
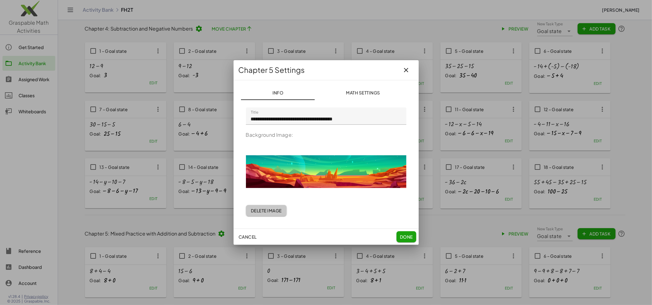
click at [269, 211] on span "Delete Image" at bounding box center [266, 211] width 31 height 6
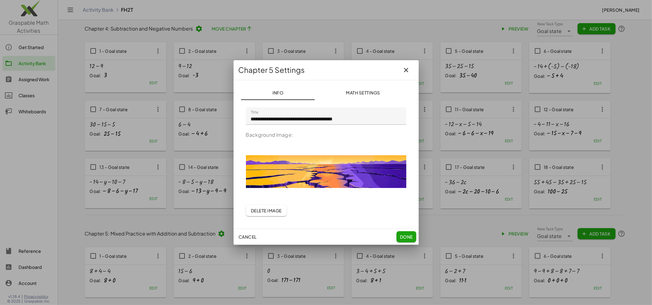
click at [407, 239] on span "Done" at bounding box center [405, 237] width 13 height 6
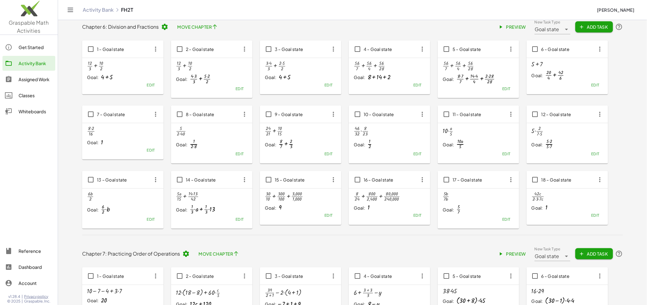
scroll to position [1038, 0]
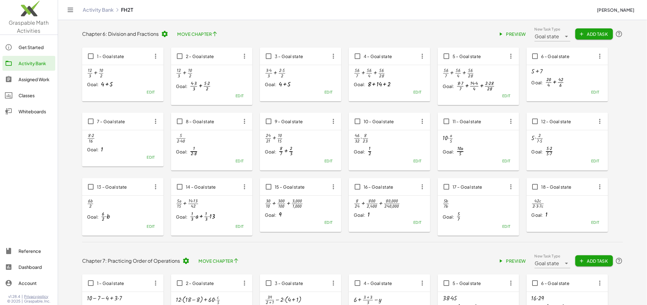
click at [163, 35] on icon at bounding box center [164, 33] width 7 height 7
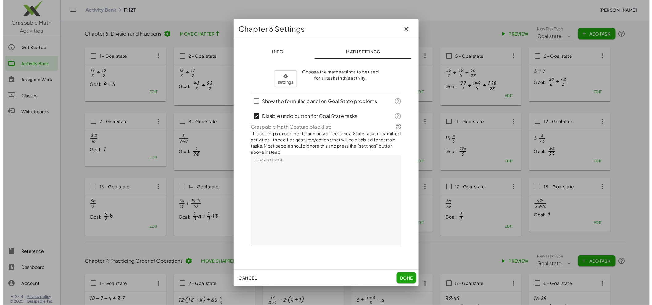
scroll to position [0, 0]
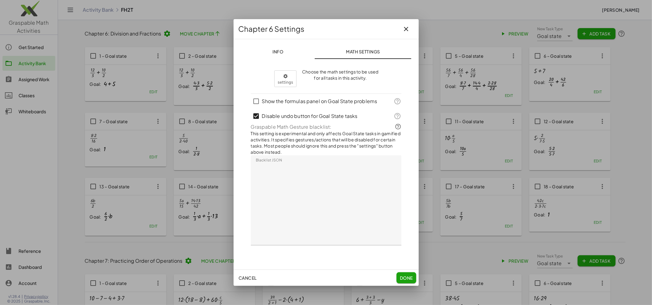
click at [279, 51] on span "Info" at bounding box center [277, 52] width 11 height 6
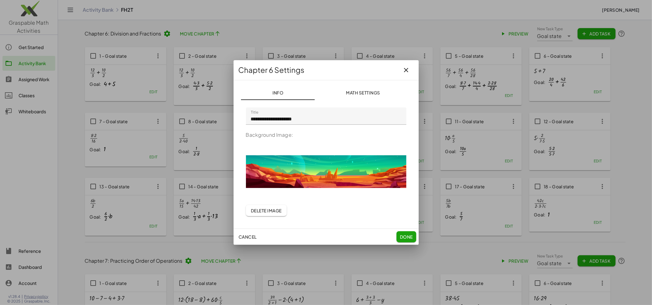
click at [276, 213] on span "Delete Image" at bounding box center [266, 211] width 31 height 6
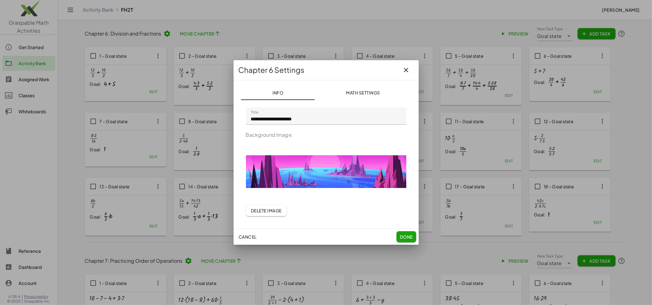
click at [402, 239] on span "Done" at bounding box center [405, 237] width 13 height 6
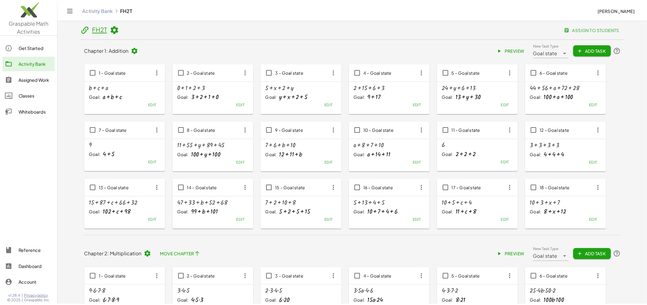
scroll to position [1038, 0]
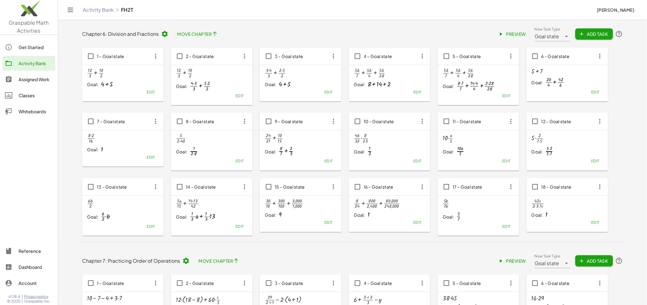
click at [188, 263] on icon at bounding box center [185, 260] width 7 height 7
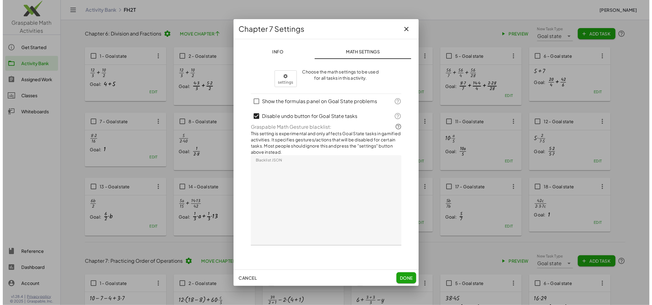
scroll to position [0, 0]
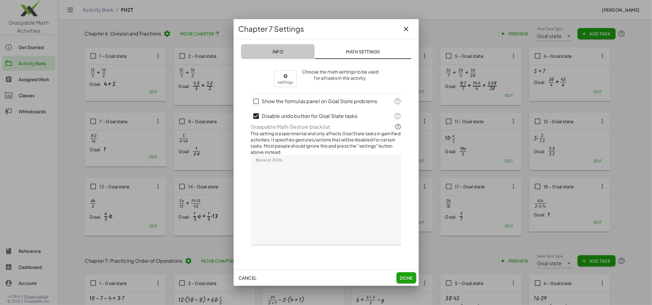
click at [278, 49] on span "Info" at bounding box center [277, 52] width 11 height 6
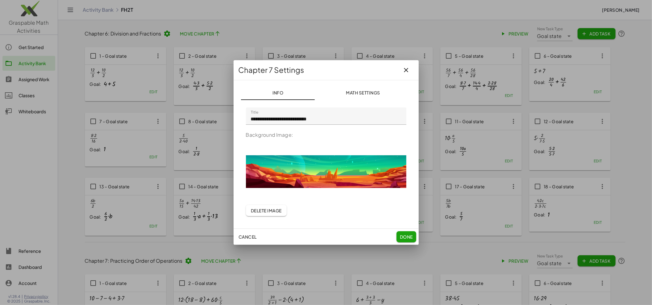
click at [265, 212] on span "Delete Image" at bounding box center [266, 211] width 31 height 6
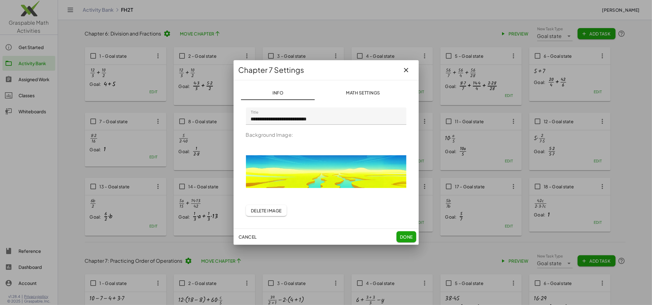
click at [407, 236] on span "Done" at bounding box center [405, 237] width 13 height 6
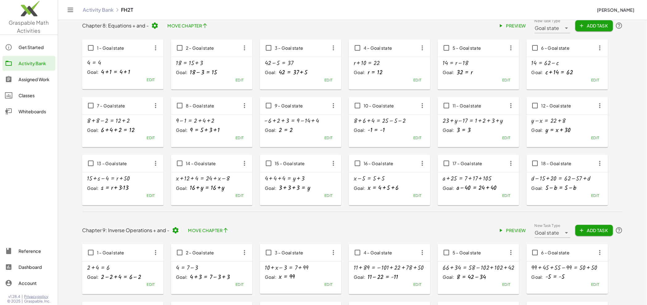
scroll to position [1491, 0]
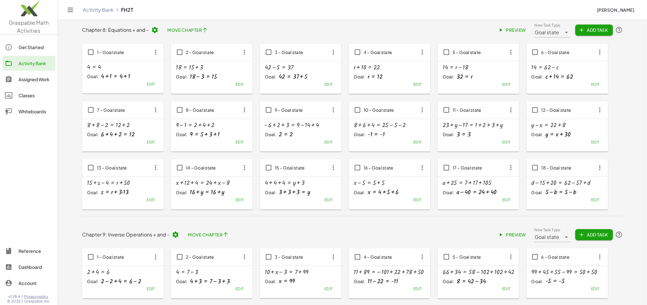
click at [155, 31] on icon at bounding box center [154, 29] width 7 height 7
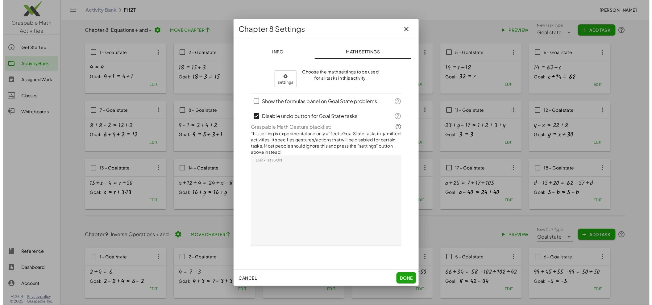
scroll to position [0, 0]
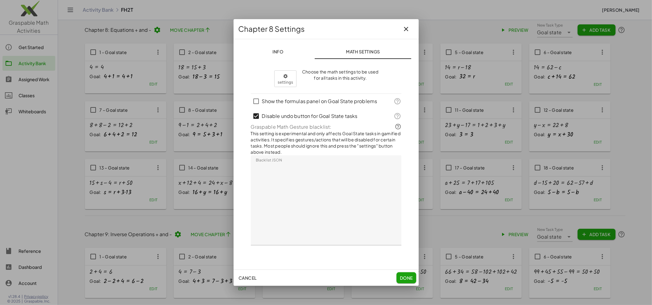
click at [278, 52] on span "Info" at bounding box center [277, 52] width 11 height 6
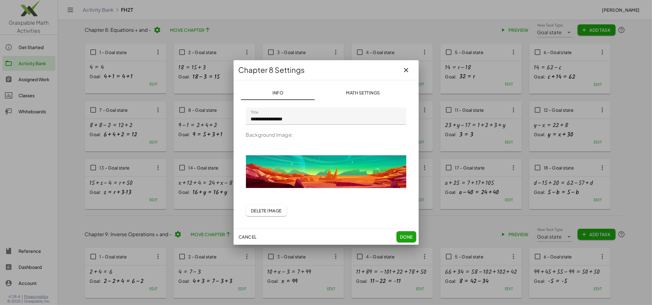
click at [265, 209] on span "Delete Image" at bounding box center [266, 211] width 31 height 6
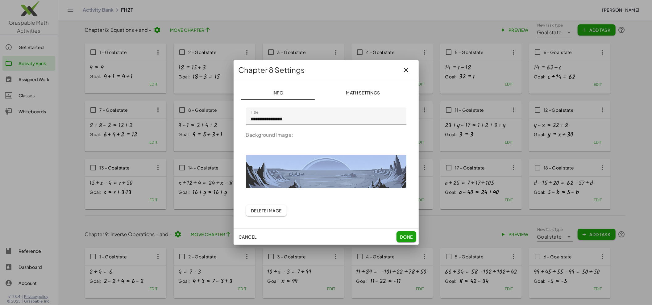
click at [405, 238] on span "Done" at bounding box center [405, 237] width 13 height 6
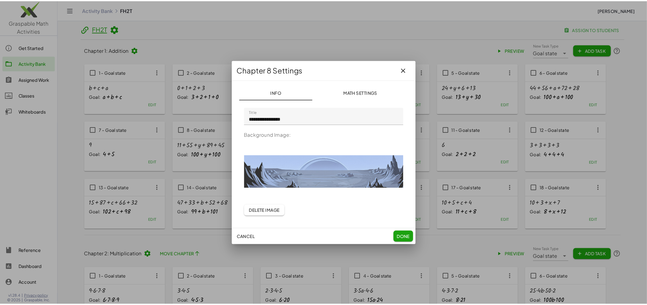
scroll to position [1491, 0]
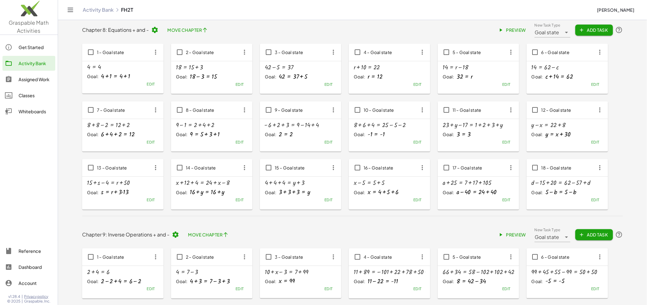
click at [176, 236] on icon at bounding box center [175, 234] width 7 height 7
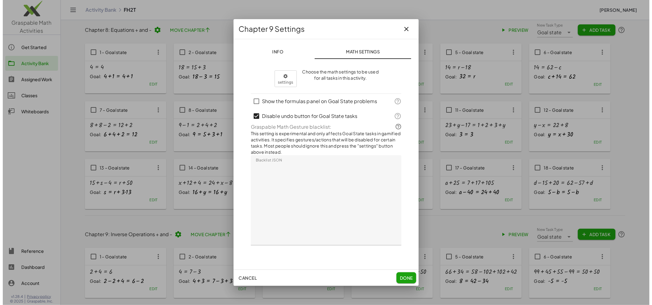
scroll to position [0, 0]
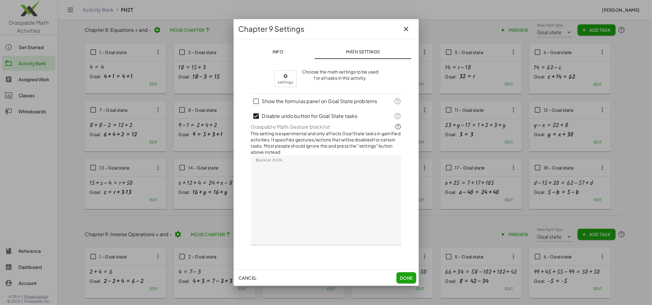
click at [273, 50] on span "Info" at bounding box center [277, 52] width 11 height 6
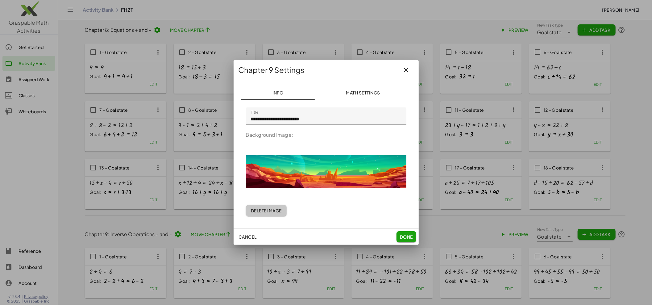
click at [275, 212] on span "Delete Image" at bounding box center [266, 211] width 31 height 6
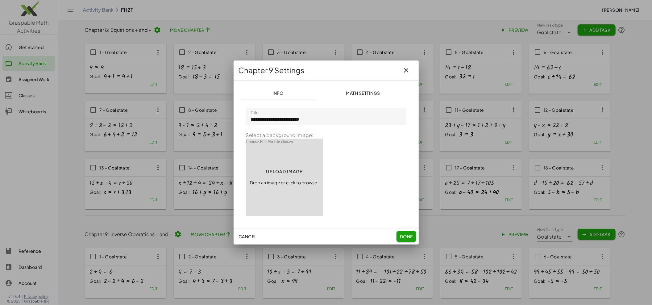
type input "**********"
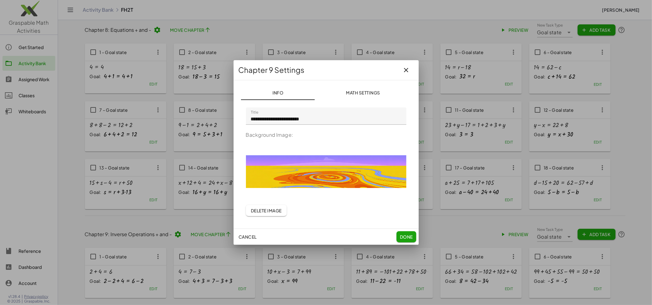
click at [404, 239] on span "Done" at bounding box center [405, 237] width 13 height 6
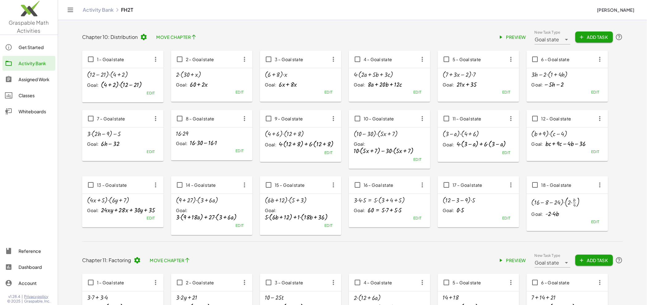
scroll to position [1893, 0]
click at [143, 37] on icon at bounding box center [143, 36] width 7 height 7
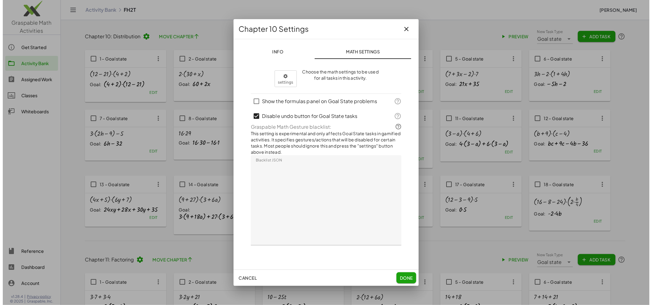
scroll to position [0, 0]
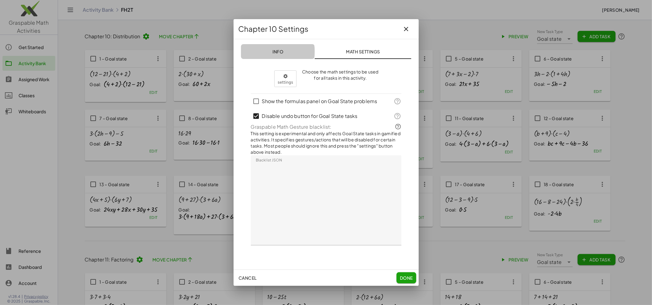
click at [276, 50] on span "Info" at bounding box center [277, 52] width 11 height 6
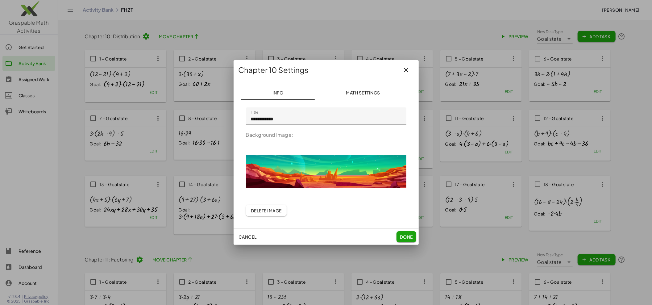
click at [273, 212] on span "Delete Image" at bounding box center [266, 211] width 31 height 6
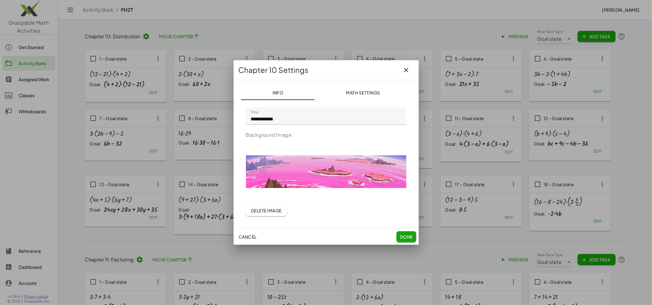
click at [408, 238] on span "Done" at bounding box center [405, 237] width 13 height 6
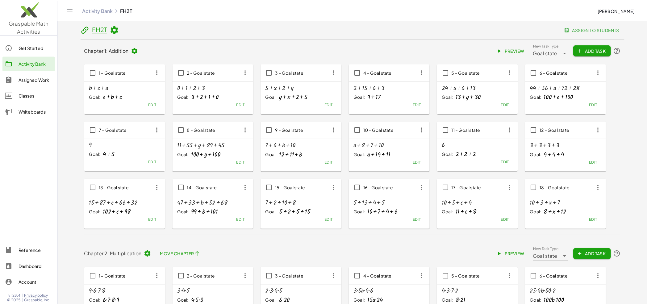
scroll to position [1893, 0]
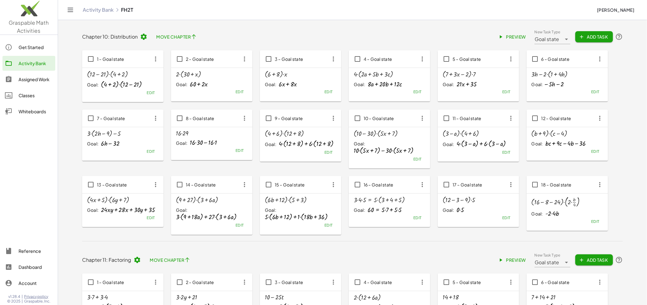
click at [135, 260] on icon at bounding box center [137, 259] width 7 height 7
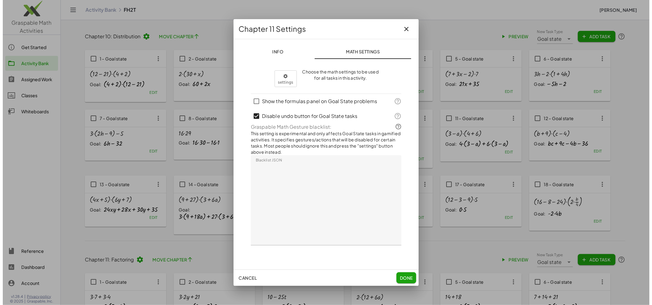
scroll to position [0, 0]
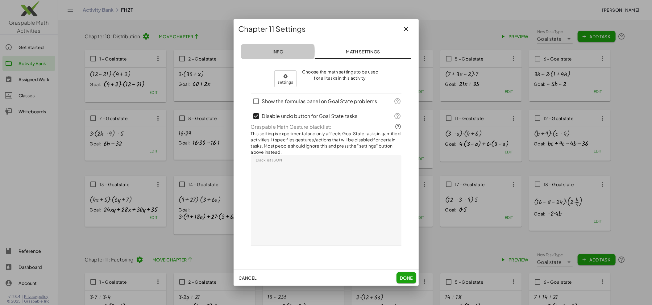
click at [282, 50] on span "Info" at bounding box center [277, 52] width 11 height 6
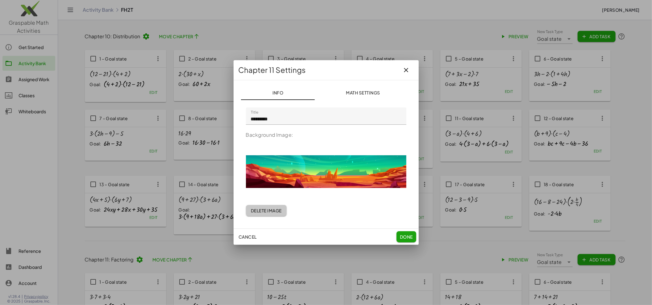
click at [270, 213] on button "Delete Image" at bounding box center [266, 210] width 41 height 11
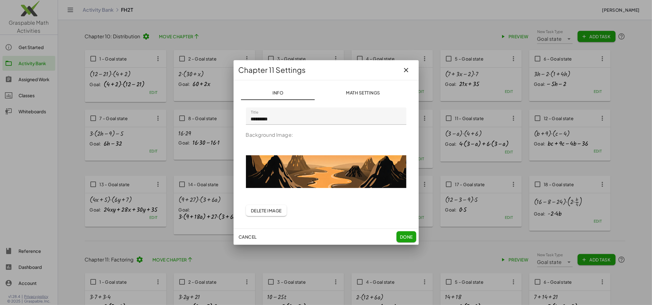
click at [408, 238] on span "Done" at bounding box center [405, 237] width 13 height 6
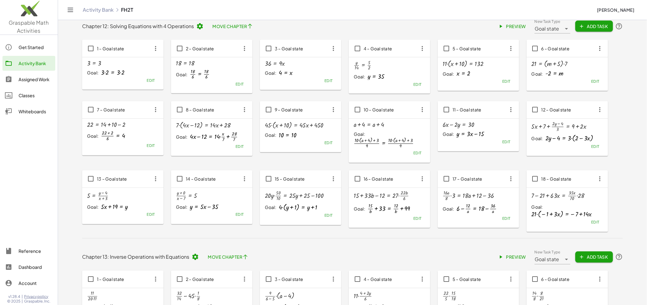
scroll to position [2335, 0]
click at [200, 28] on icon at bounding box center [199, 27] width 7 height 7
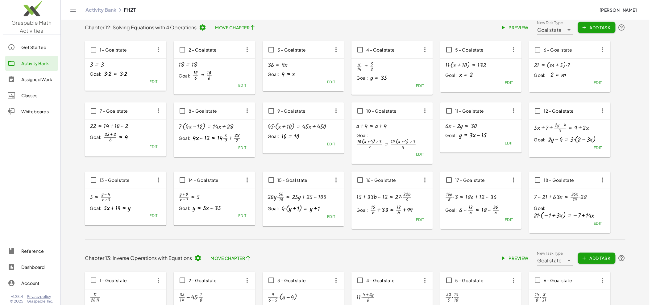
scroll to position [0, 0]
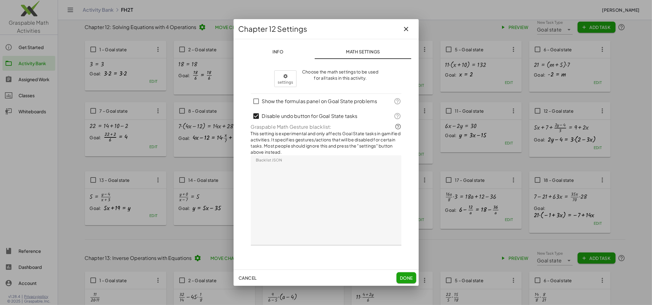
click at [280, 47] on button "Info" at bounding box center [278, 51] width 74 height 15
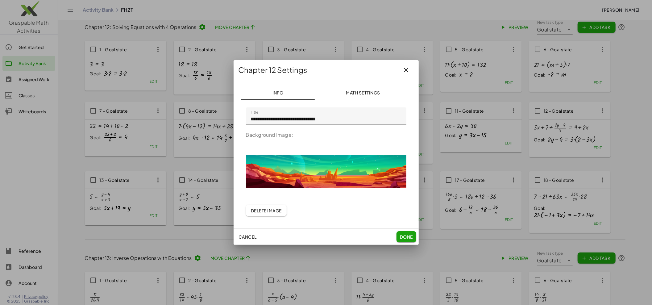
click at [266, 211] on span "Delete Image" at bounding box center [266, 211] width 31 height 6
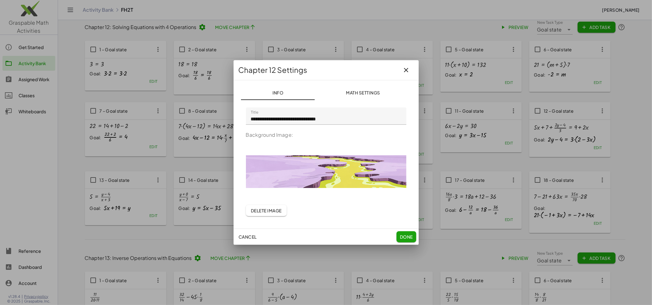
click at [410, 238] on span "Done" at bounding box center [405, 237] width 13 height 6
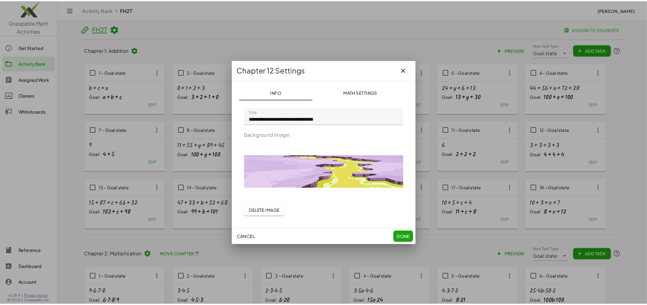
scroll to position [2335, 0]
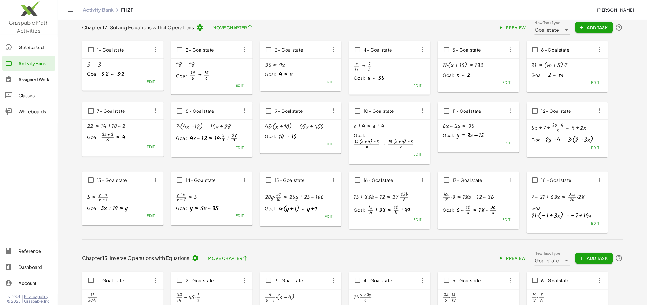
click at [193, 259] on icon at bounding box center [195, 257] width 7 height 7
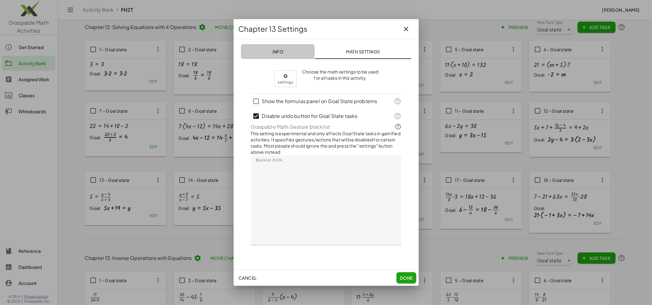
click at [273, 48] on button "Info" at bounding box center [278, 51] width 74 height 15
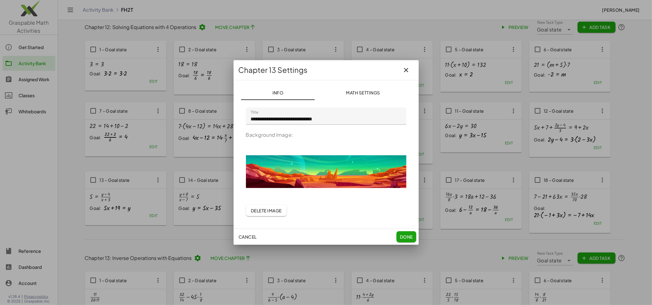
click at [268, 210] on span "Delete Image" at bounding box center [266, 211] width 31 height 6
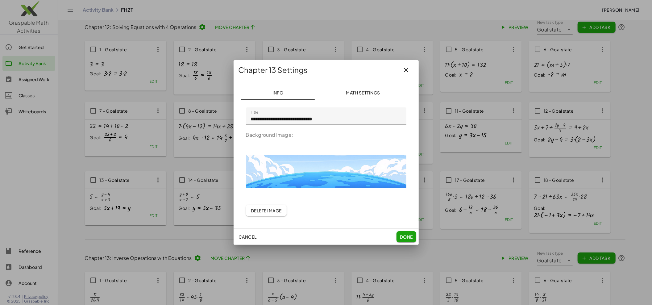
click at [407, 237] on span "Done" at bounding box center [405, 237] width 13 height 6
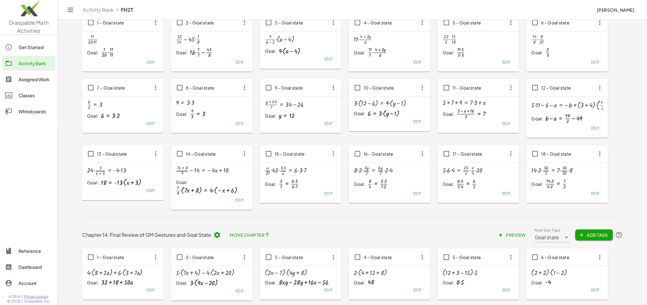
scroll to position [2627, 0]
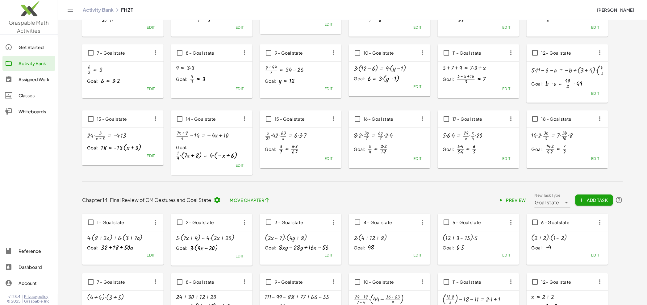
click at [218, 202] on icon at bounding box center [216, 199] width 7 height 7
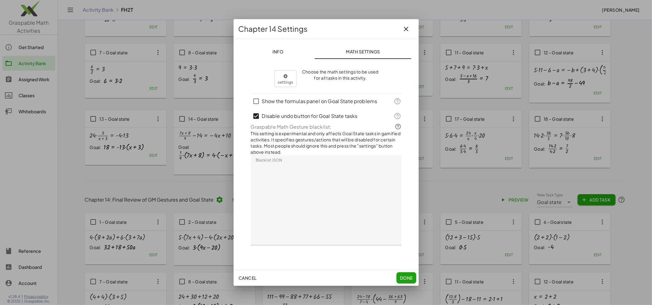
click at [278, 49] on span "Info" at bounding box center [277, 52] width 11 height 6
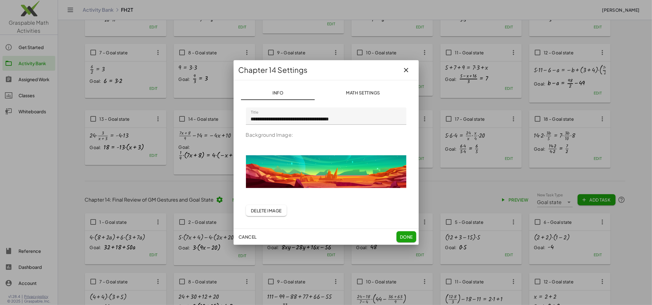
click at [277, 210] on span "Delete Image" at bounding box center [266, 211] width 31 height 6
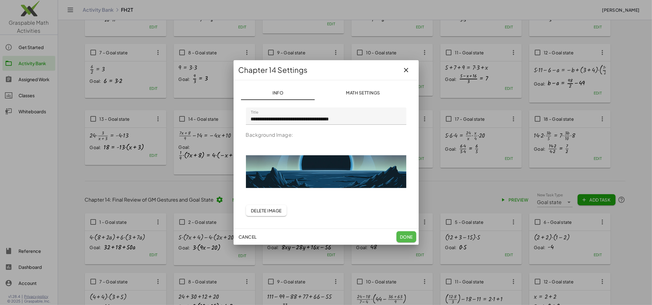
click at [403, 238] on span "Done" at bounding box center [405, 237] width 13 height 6
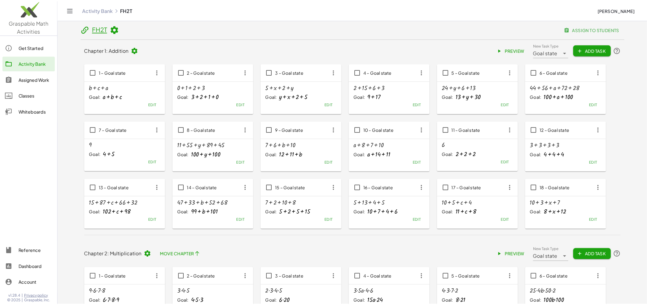
scroll to position [2627, 0]
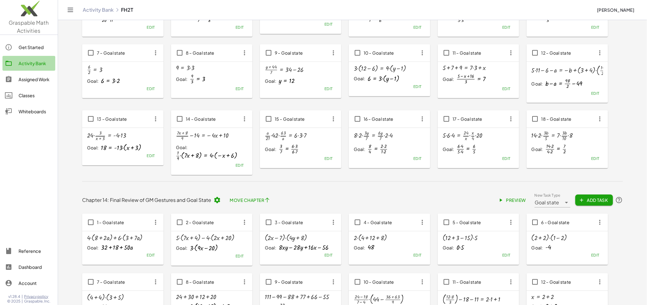
click at [32, 63] on div "Activity Bank" at bounding box center [36, 63] width 34 height 7
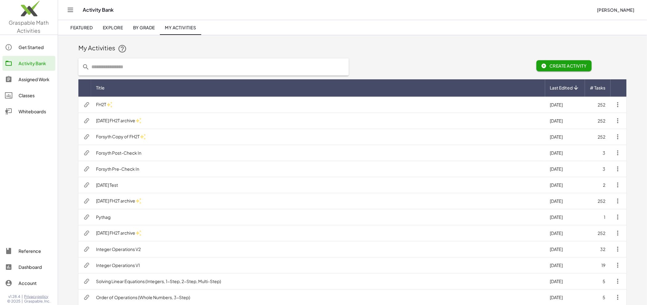
click at [31, 22] on img at bounding box center [29, 10] width 58 height 26
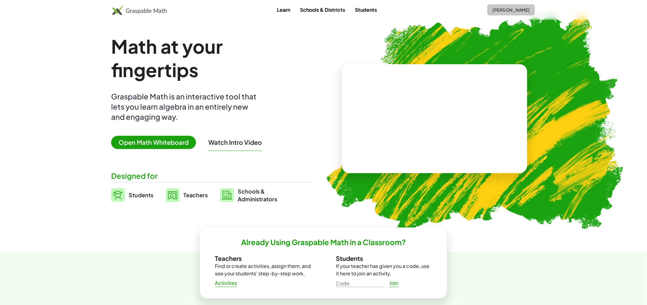
click at [502, 13] on button "[PERSON_NAME]" at bounding box center [511, 9] width 48 height 11
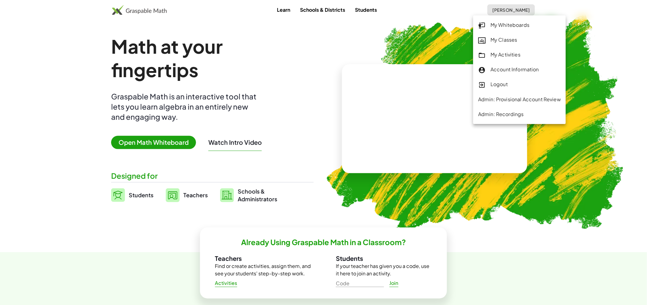
click at [504, 54] on div "My Activities" at bounding box center [519, 55] width 83 height 8
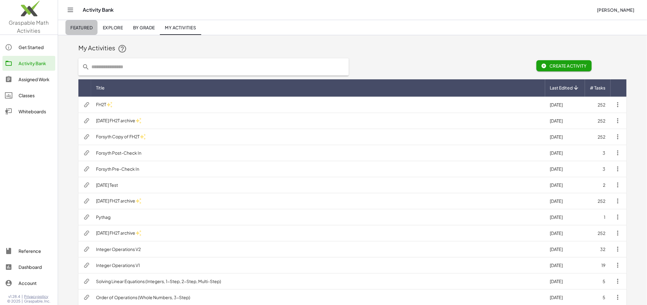
click at [74, 29] on span "Featured" at bounding box center [81, 28] width 22 height 6
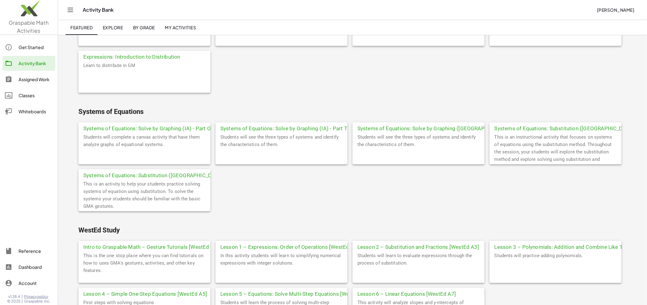
scroll to position [1725, 0]
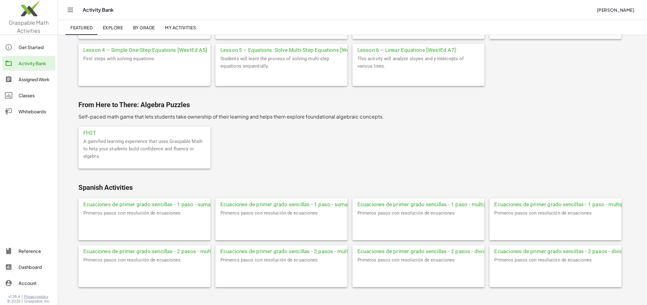
click at [138, 147] on div "A gamified learning experience that uses Graspable Math to help your students b…" at bounding box center [144, 153] width 132 height 31
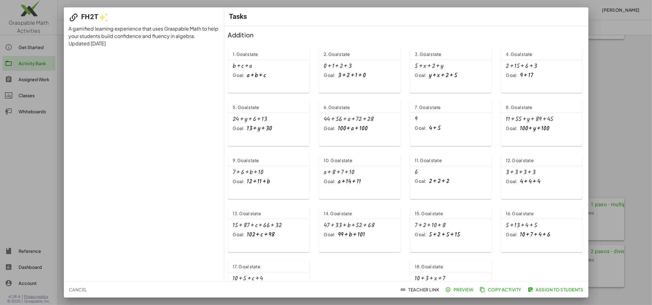
click at [458, 289] on span "Preview" at bounding box center [459, 290] width 27 height 6
click at [43, 167] on div at bounding box center [326, 152] width 652 height 305
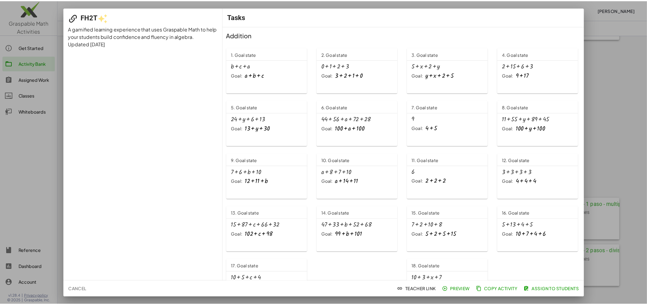
scroll to position [1725, 0]
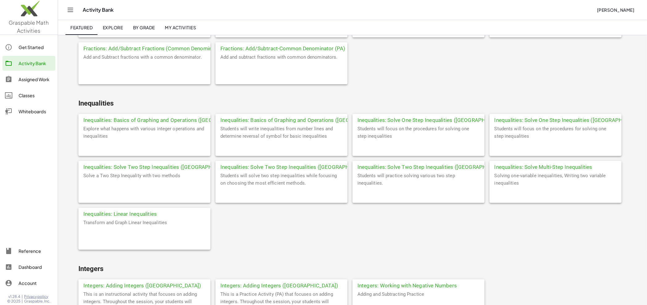
scroll to position [651, 0]
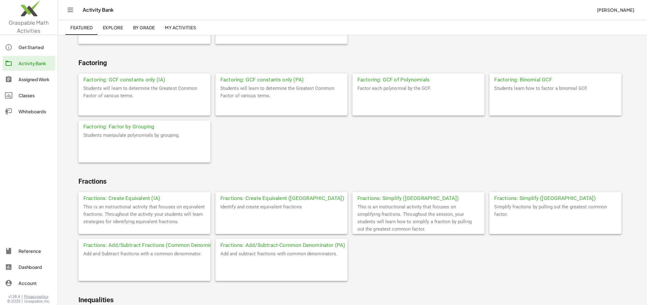
click at [32, 21] on img at bounding box center [29, 10] width 58 height 26
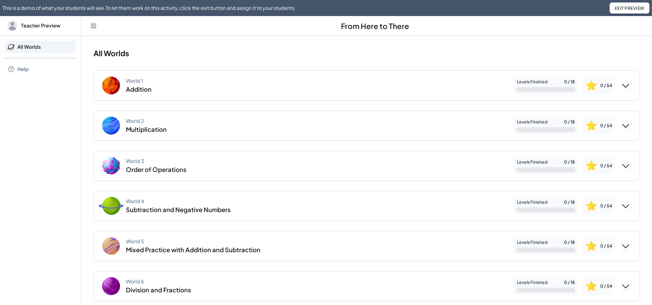
click at [203, 162] on div "World 3 Order of Operations" at bounding box center [304, 166] width 407 height 20
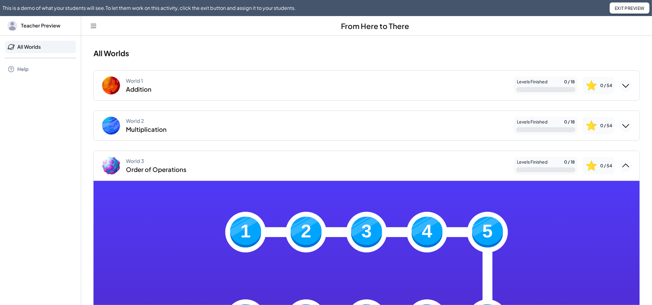
click at [249, 235] on img at bounding box center [245, 232] width 31 height 31
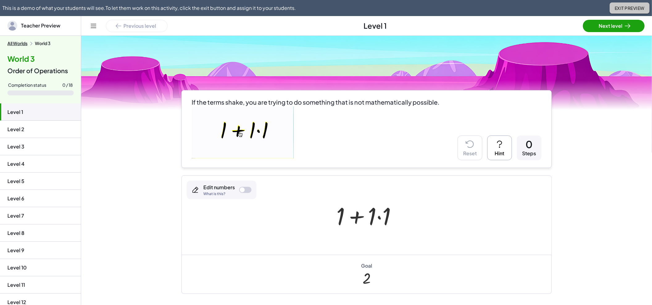
click at [626, 7] on span "Exit Preview" at bounding box center [629, 8] width 30 height 6
